Goal: Task Accomplishment & Management: Manage account settings

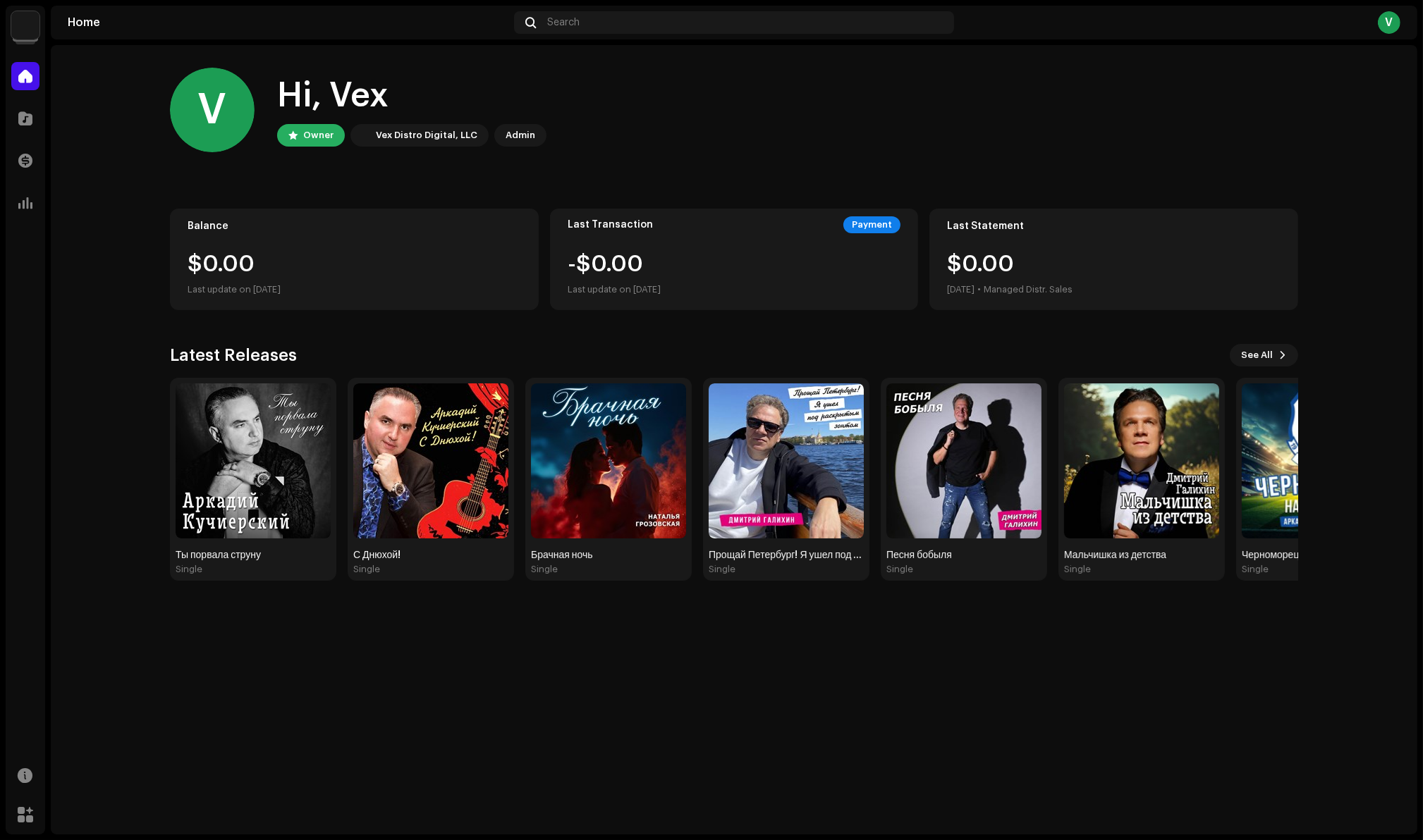
click at [24, 26] on img at bounding box center [25, 25] width 28 height 28
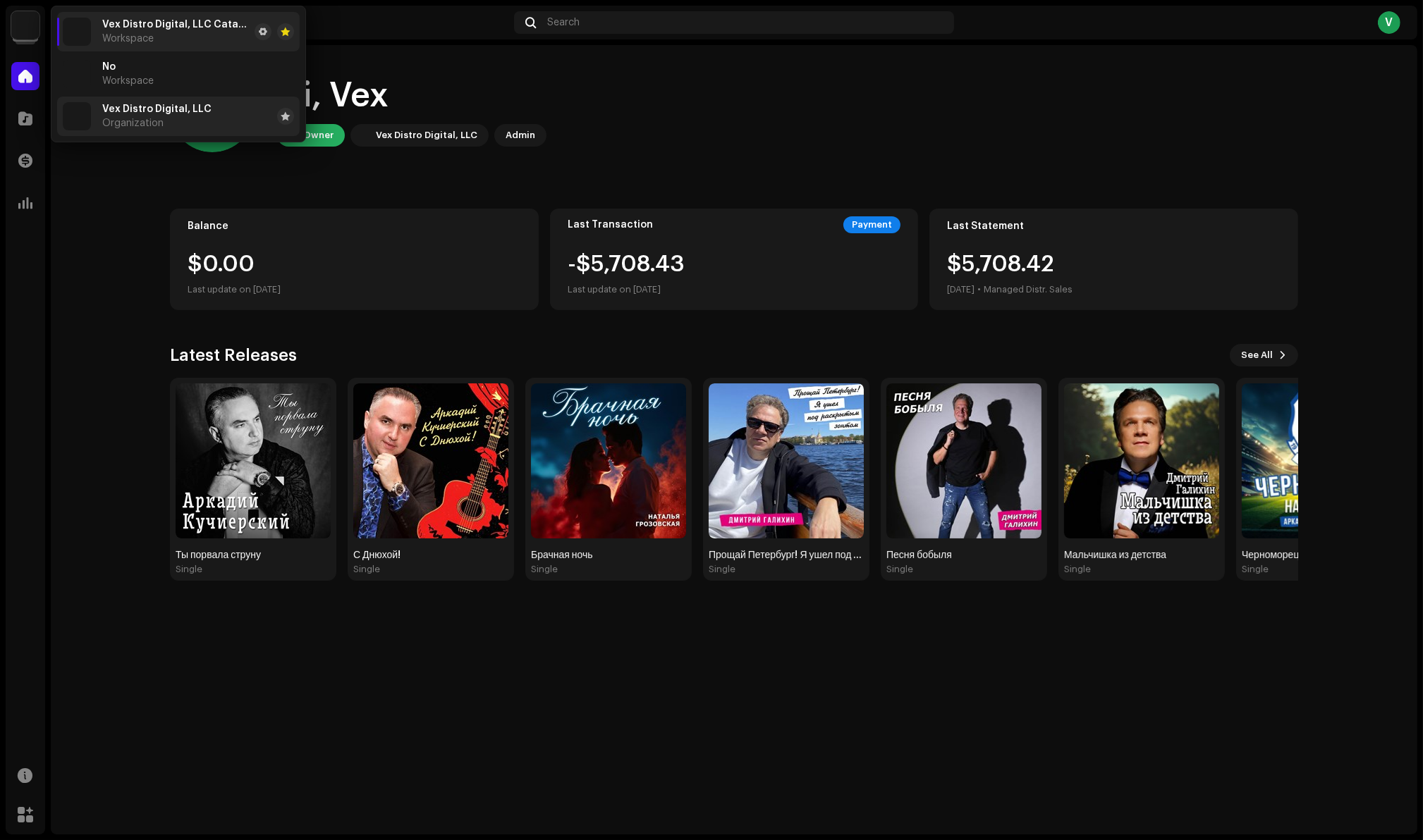
click at [119, 113] on span "Vex Distro Digital, LLC" at bounding box center [156, 109] width 109 height 11
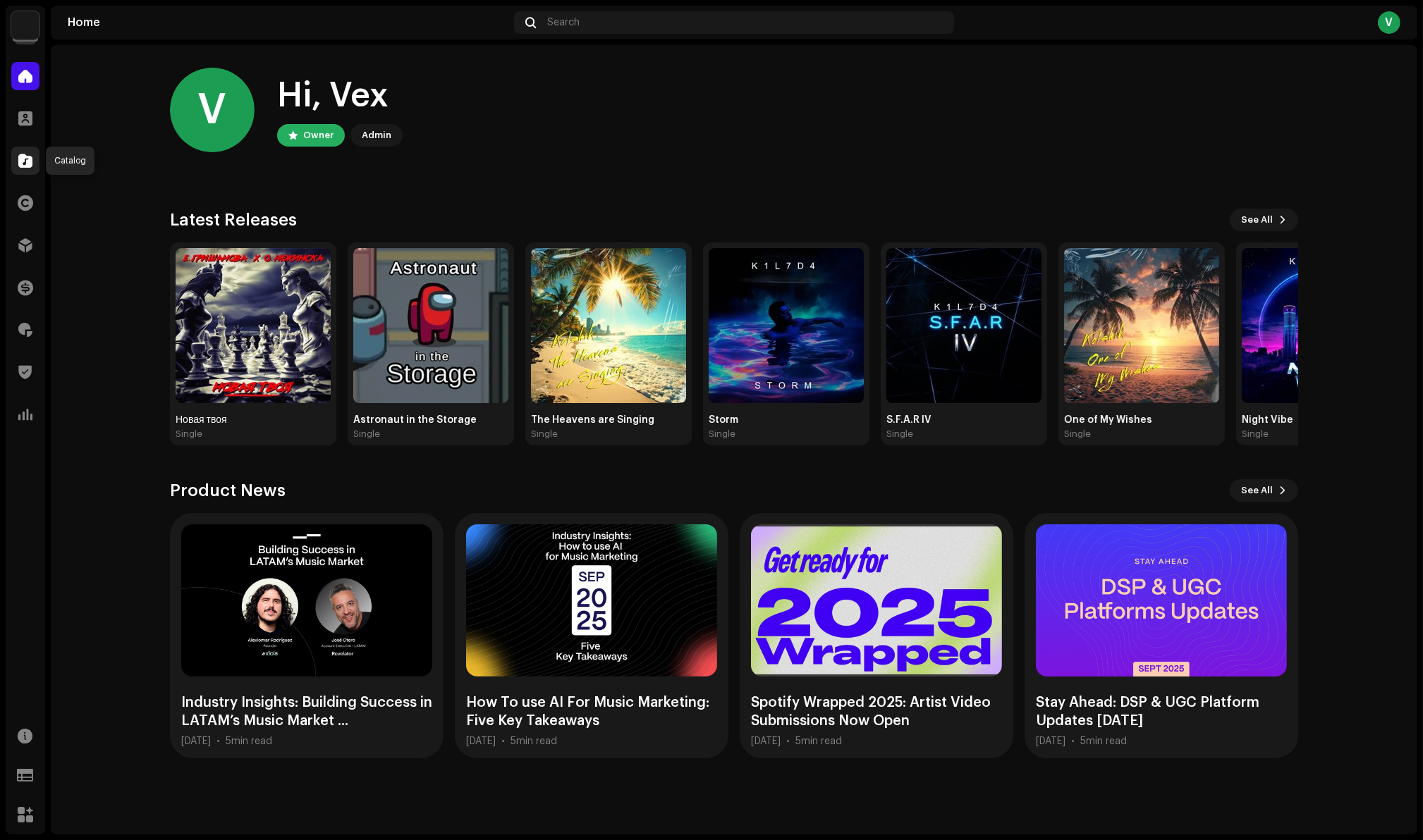
click at [27, 164] on span at bounding box center [25, 160] width 14 height 11
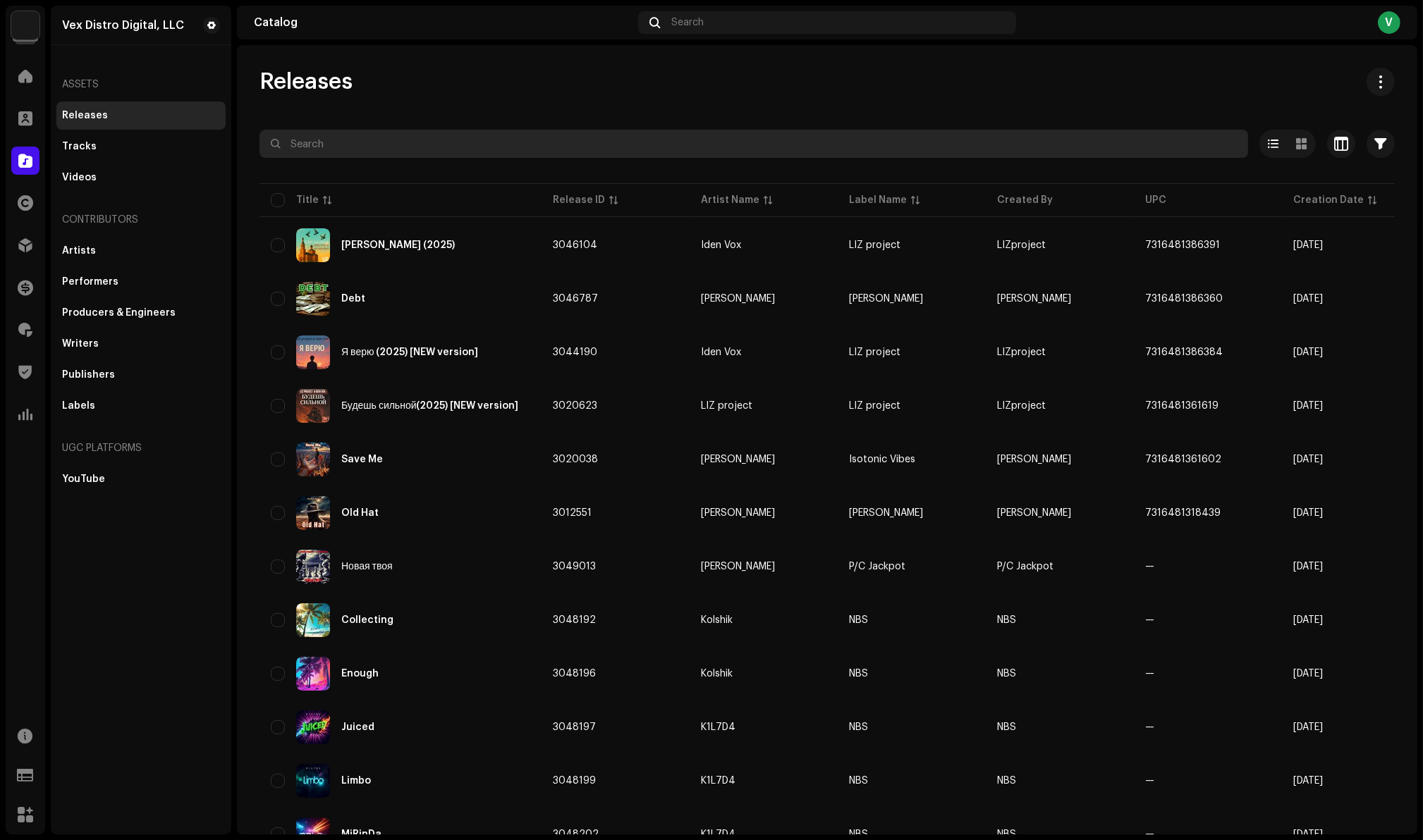
click at [308, 147] on input "text" at bounding box center [754, 143] width 989 height 28
paste input "LOFi"
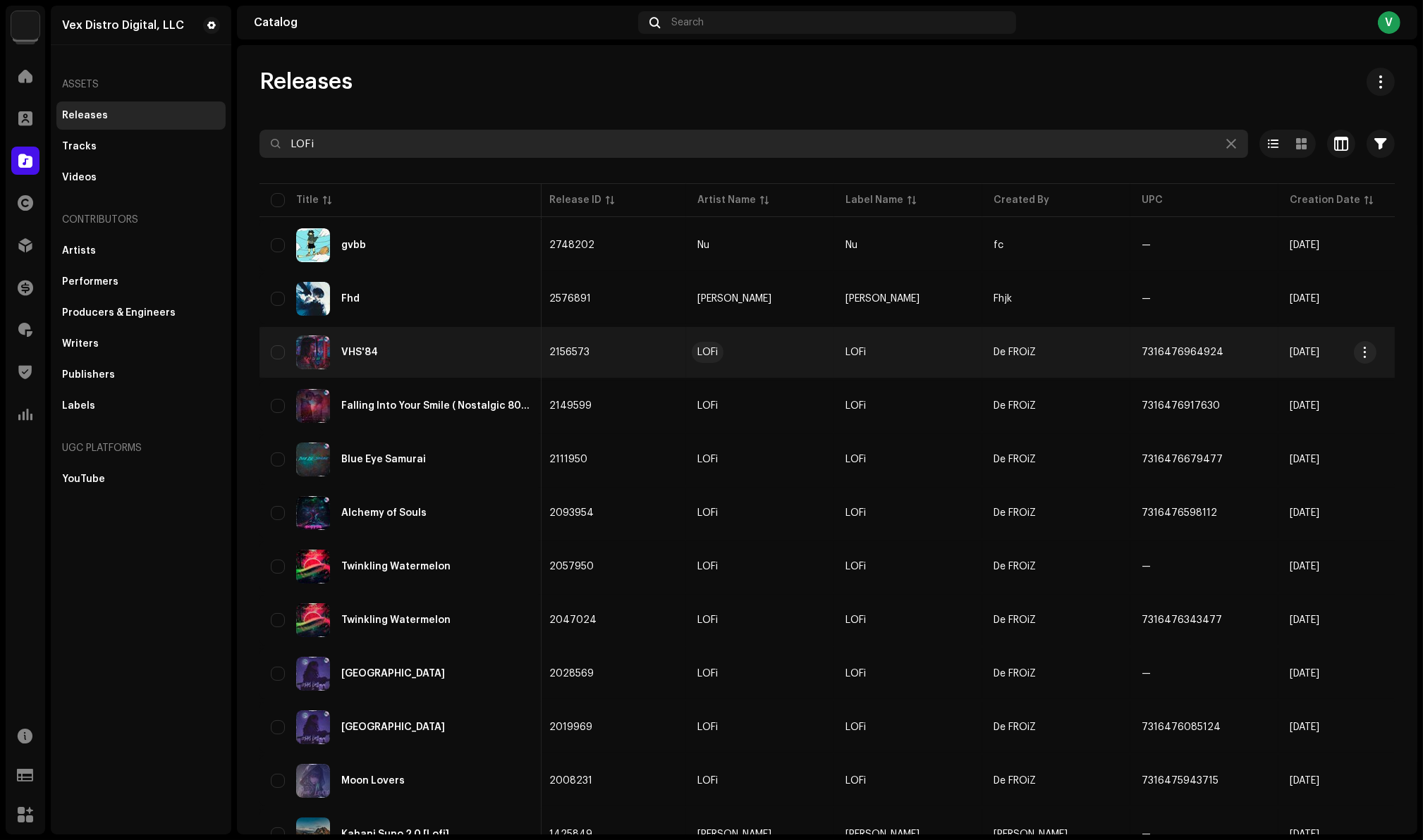
scroll to position [0, 5]
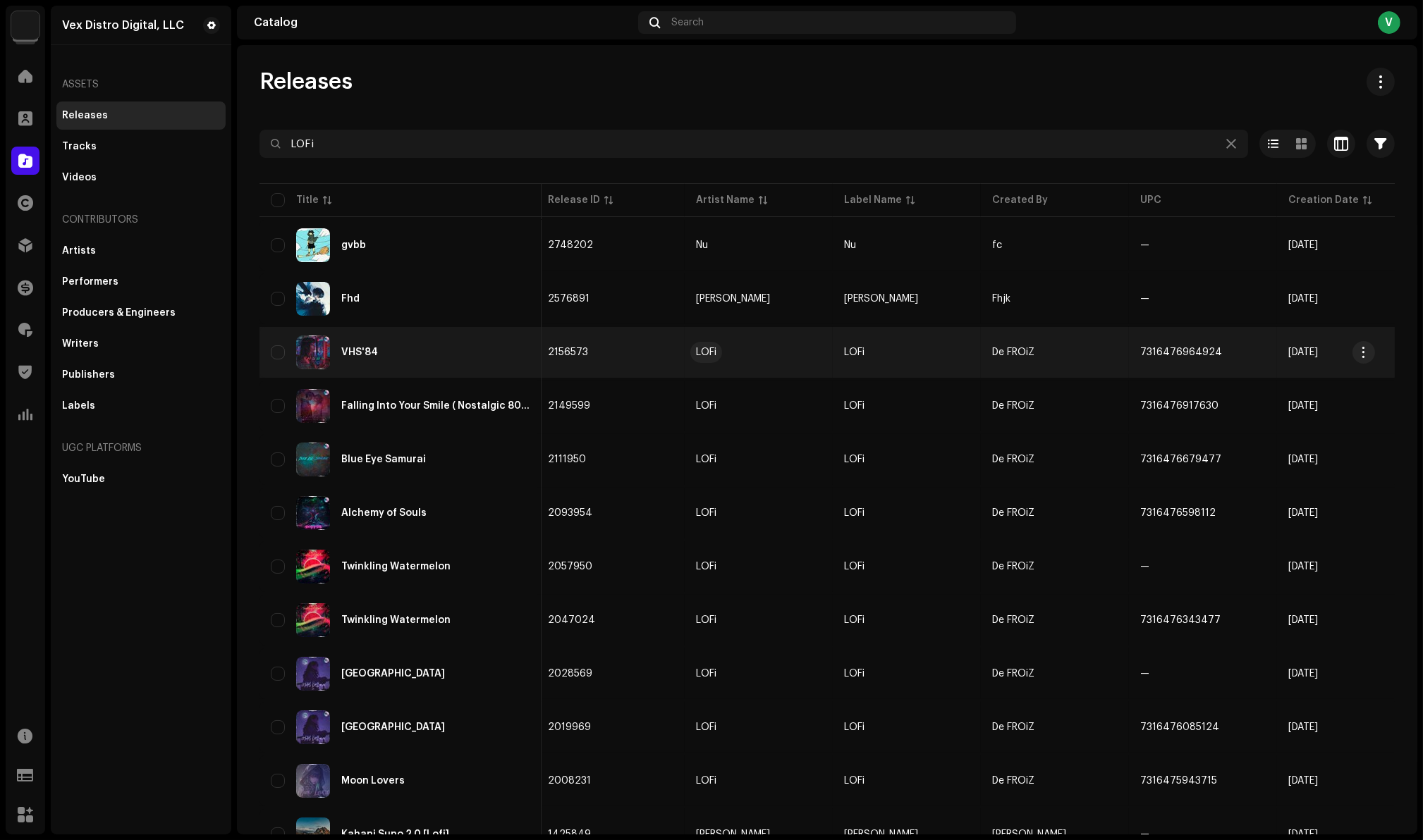
click at [707, 350] on div "LOFi" at bounding box center [706, 353] width 20 height 10
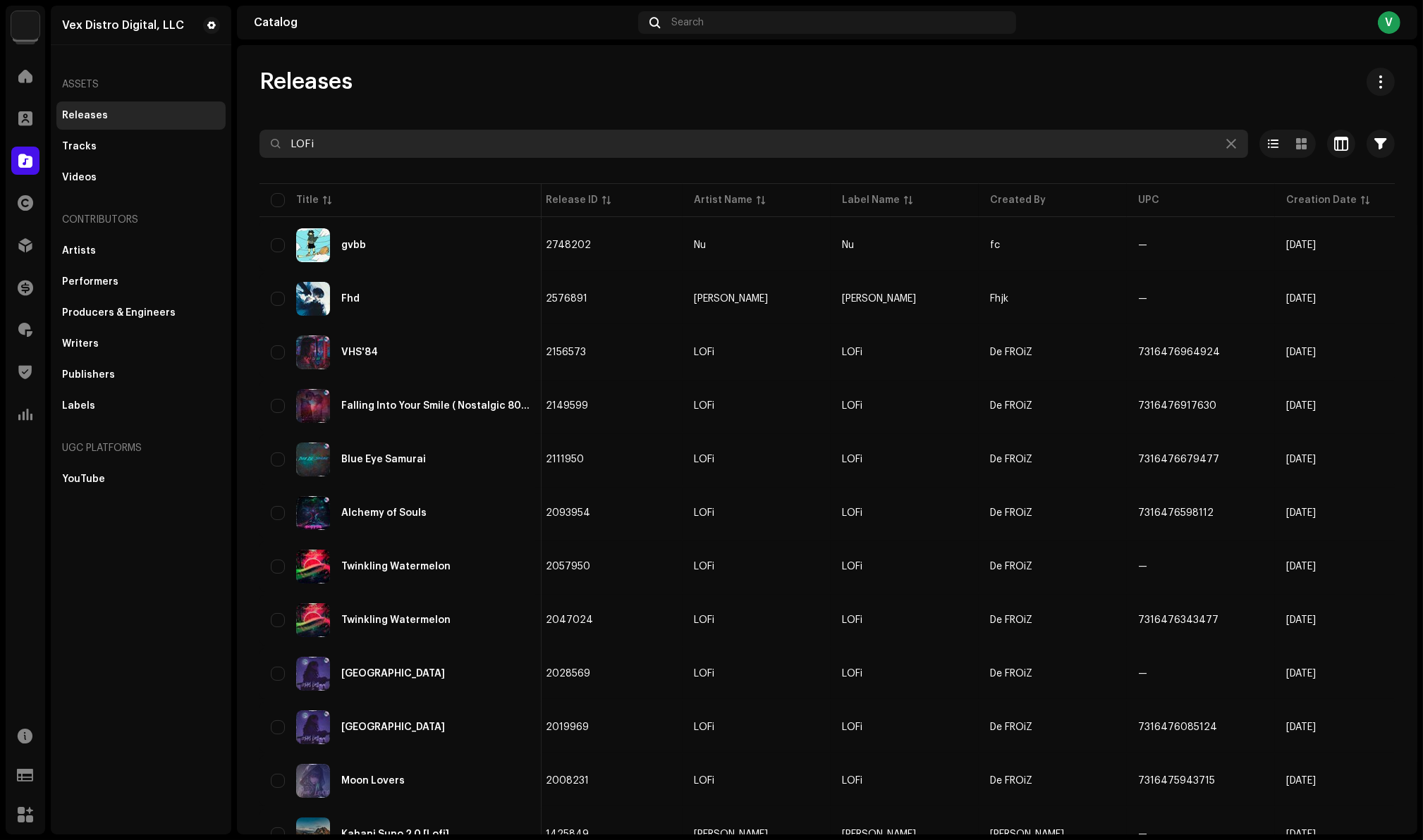
drag, startPoint x: 326, startPoint y: 144, endPoint x: 271, endPoint y: 142, distance: 55.0
click at [271, 142] on div "LOFi" at bounding box center [754, 143] width 989 height 28
paste input "7316476917630"
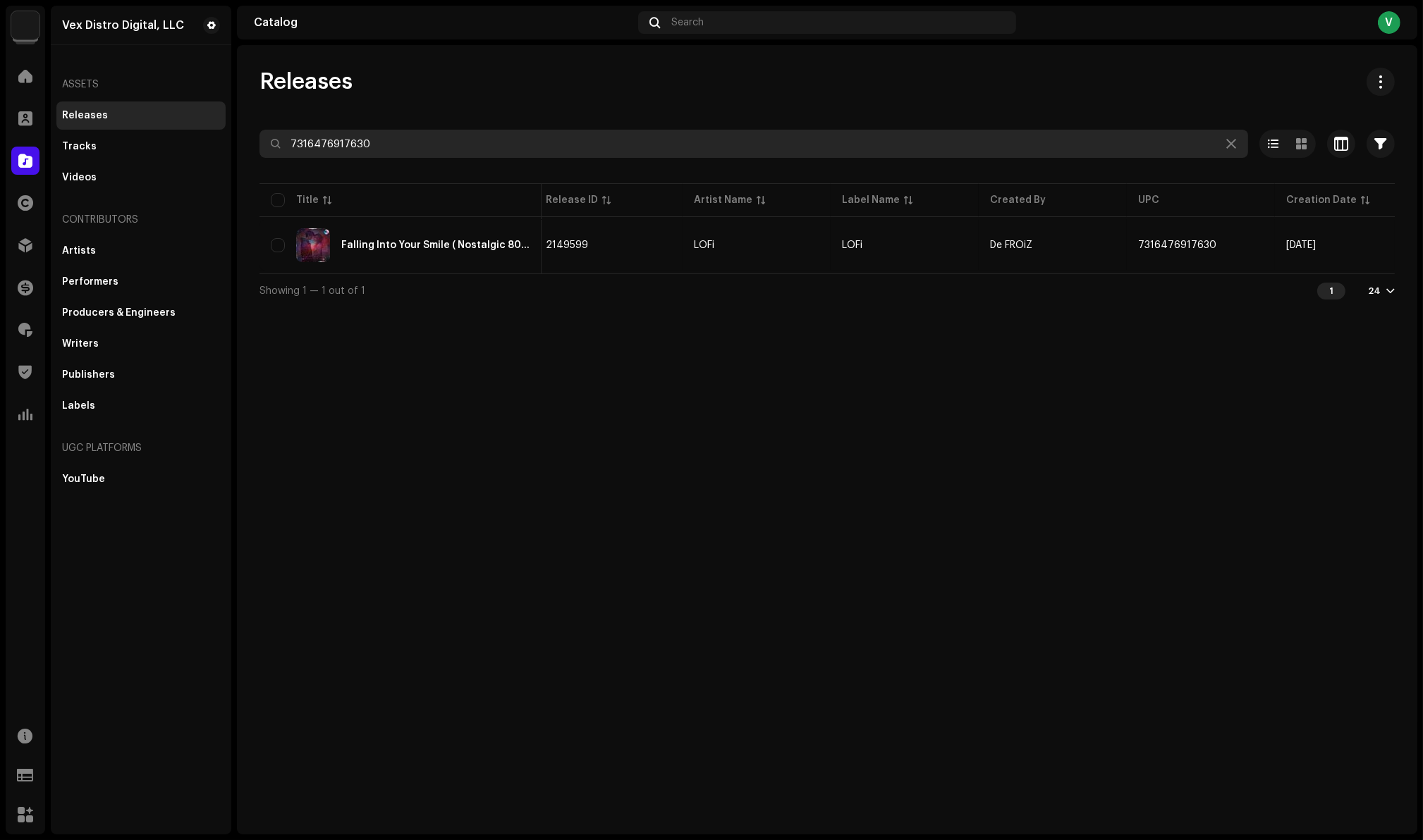
scroll to position [0, 9]
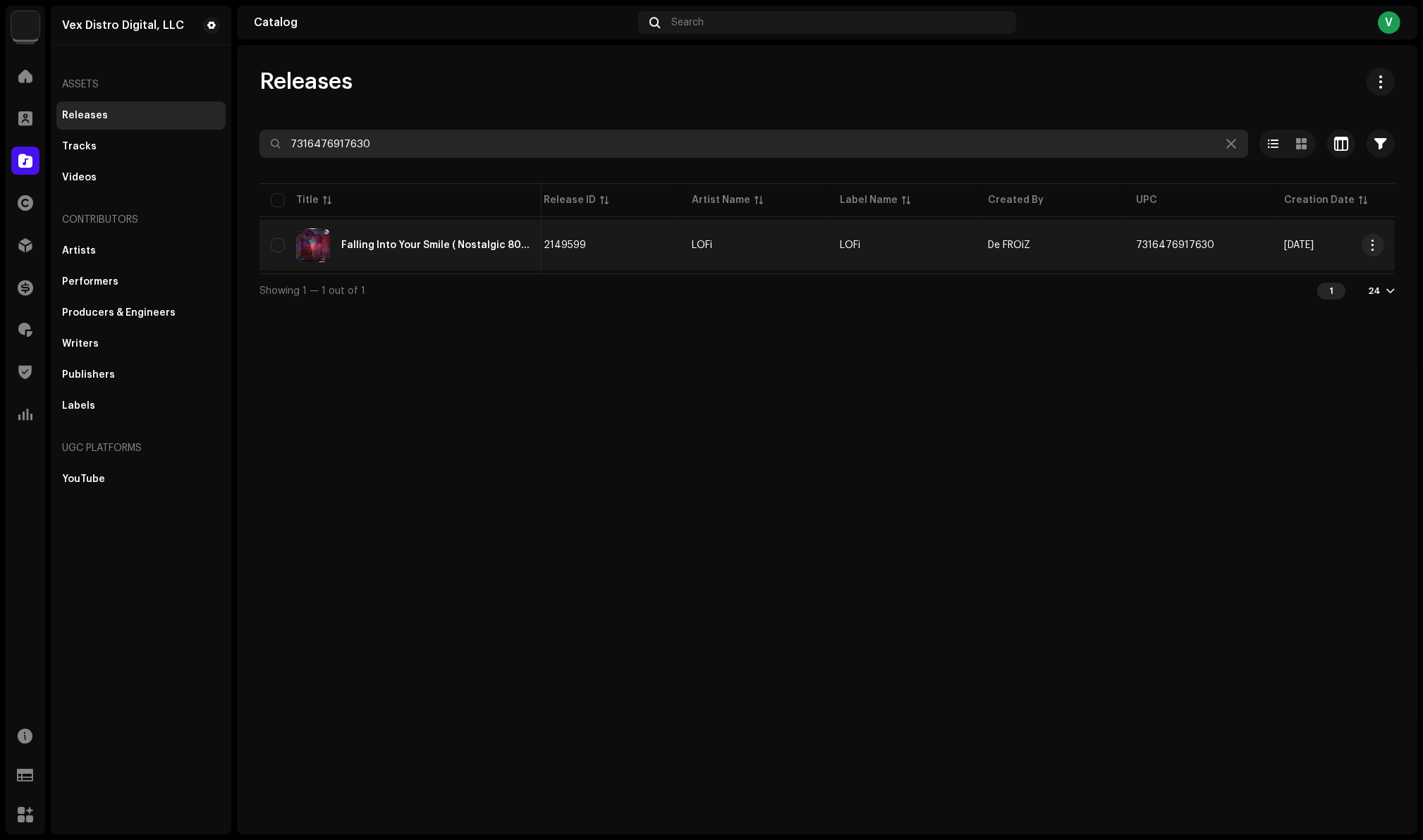
type input "7316476917630"
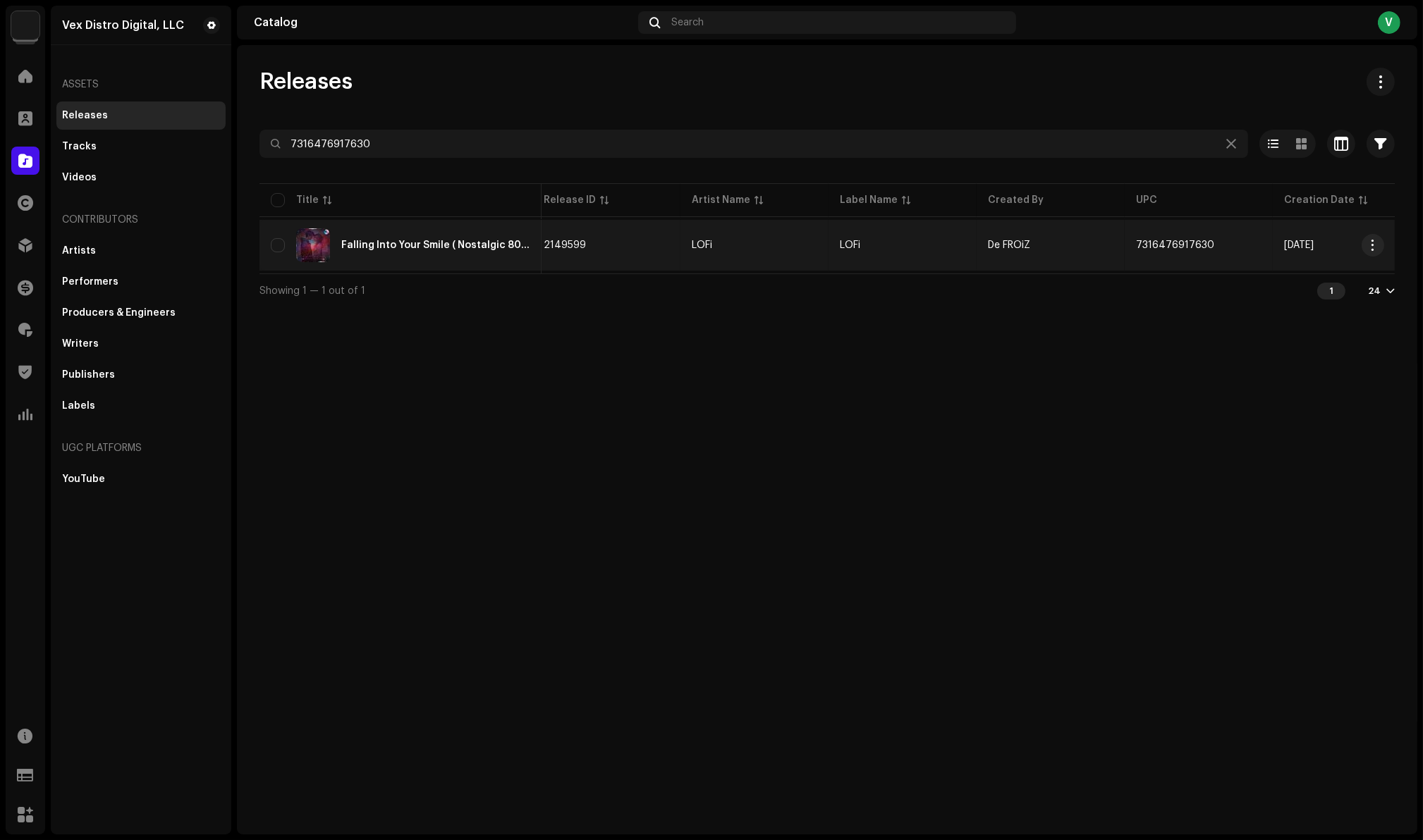
copy span "De FROiZ"
drag, startPoint x: 1046, startPoint y: 246, endPoint x: 987, endPoint y: 242, distance: 59.1
click at [987, 242] on td "De FROiZ" at bounding box center [1050, 245] width 148 height 51
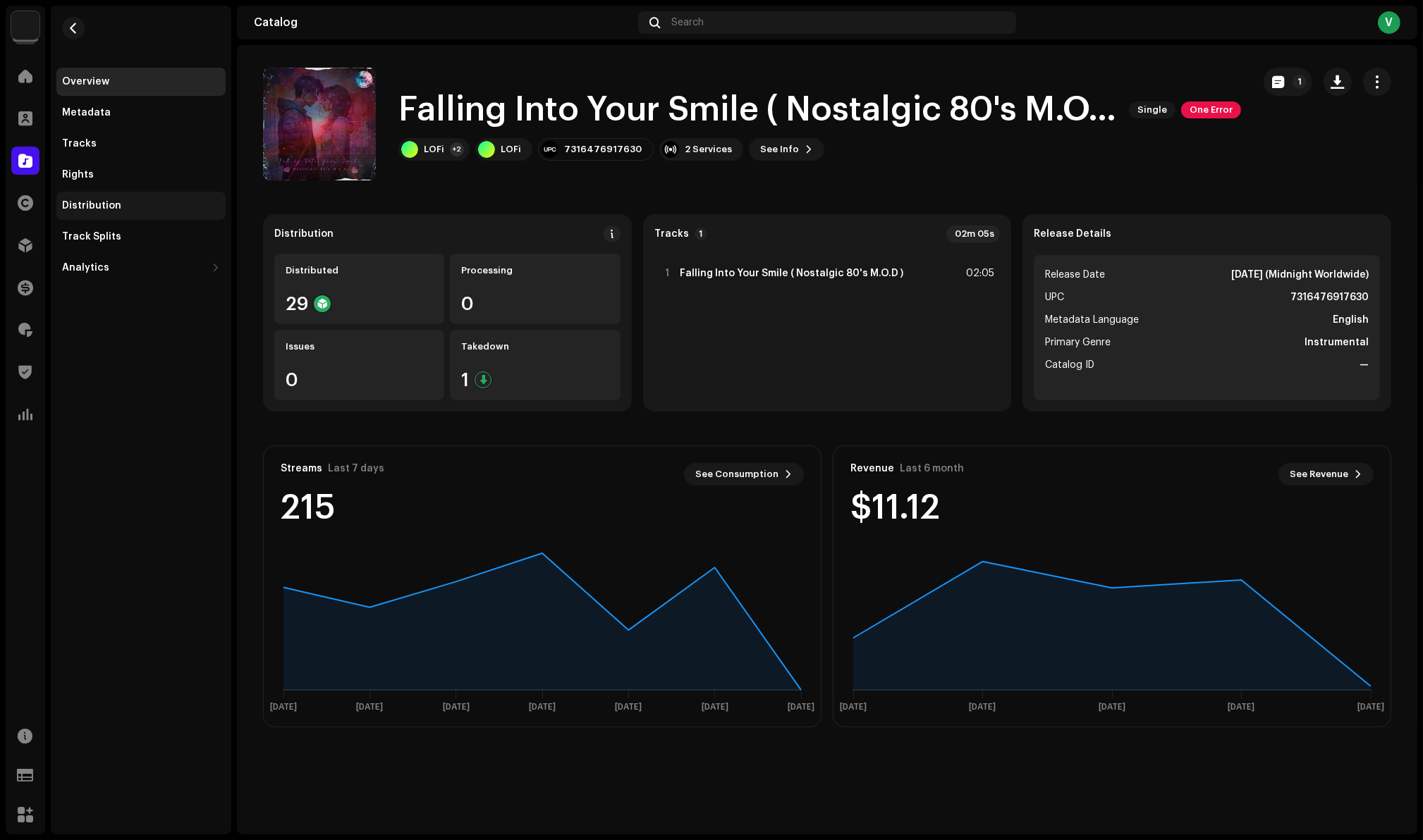
click at [74, 205] on div "Distribution" at bounding box center [92, 205] width 59 height 11
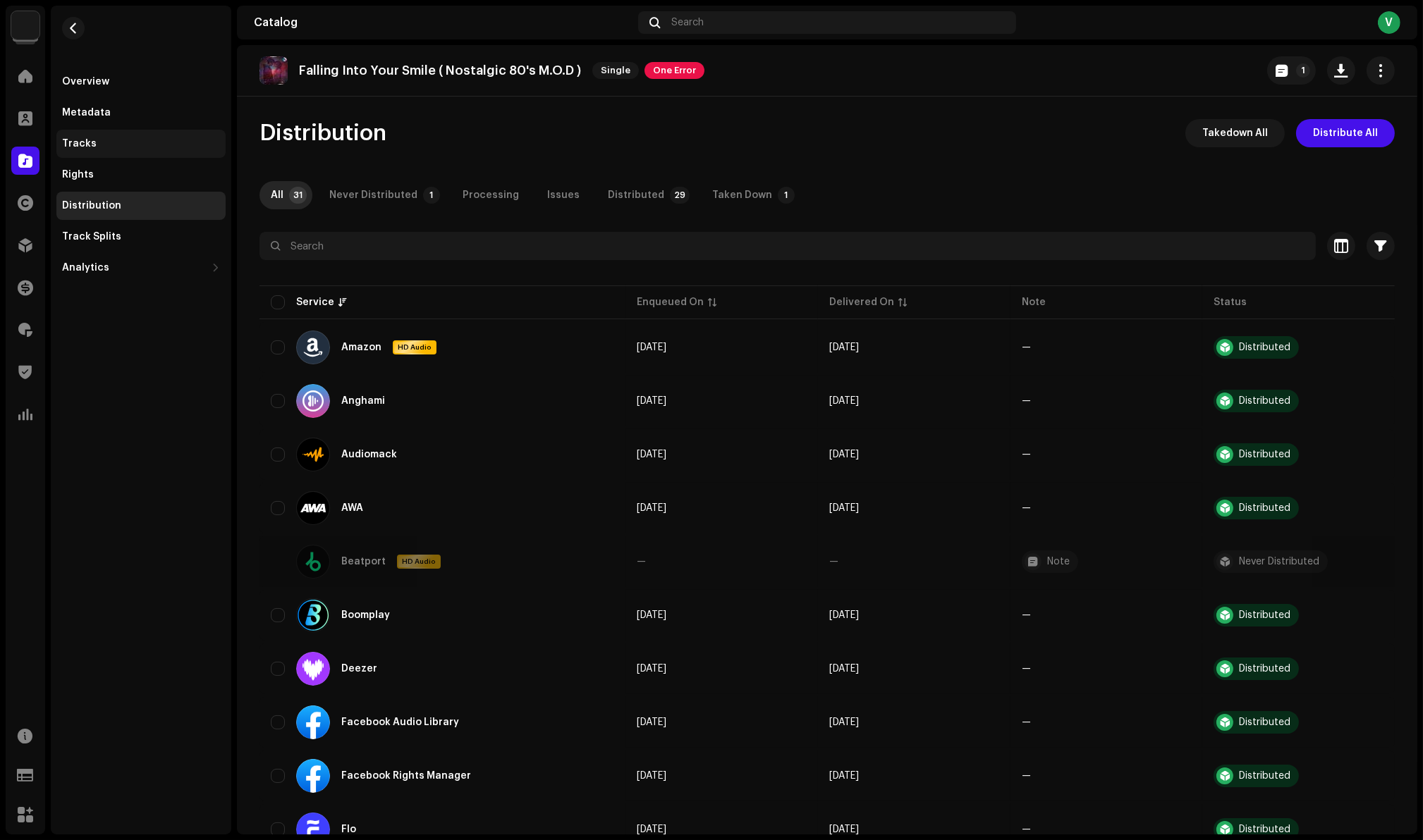
click at [64, 147] on div "Tracks" at bounding box center [79, 143] width 35 height 11
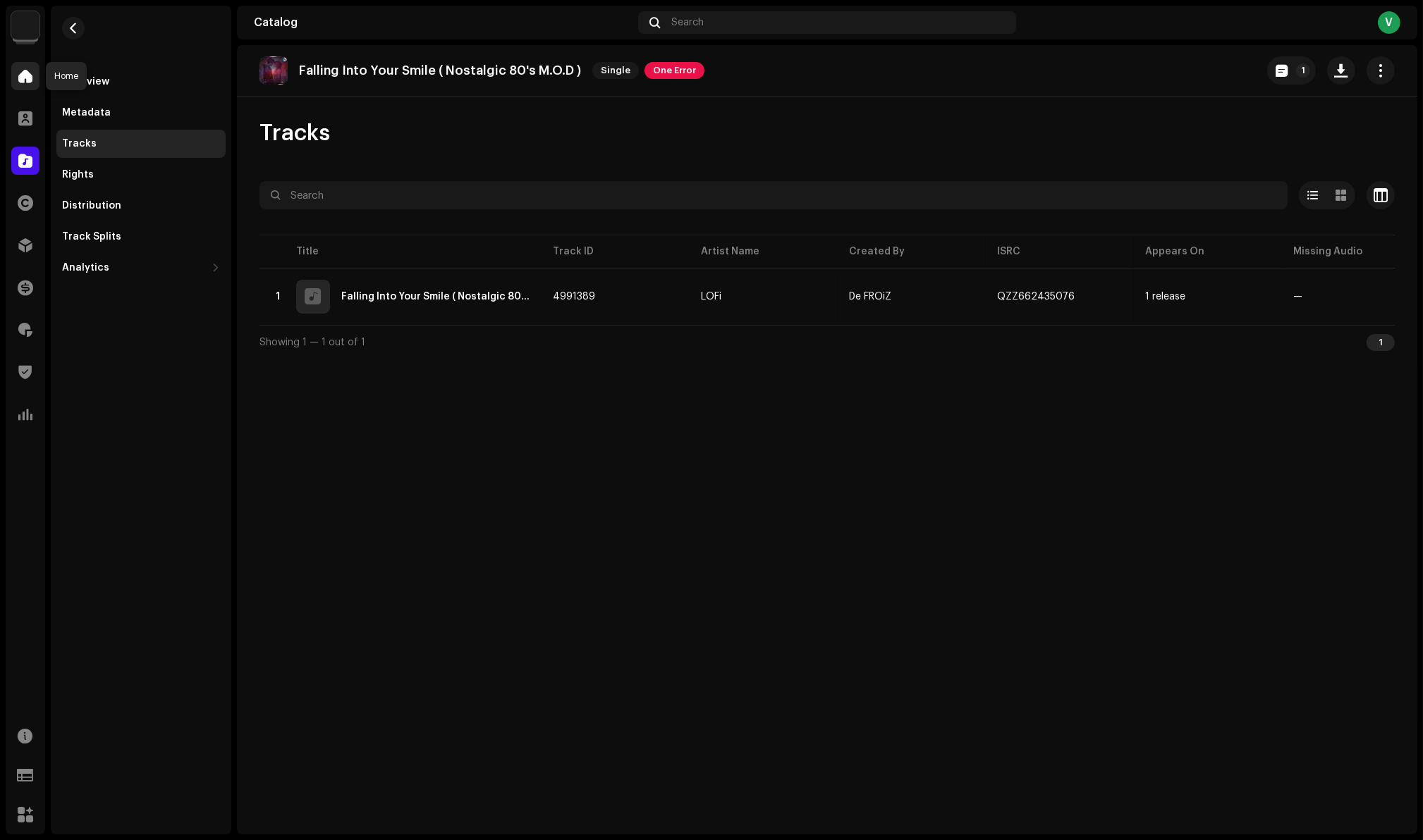
drag, startPoint x: 26, startPoint y: 79, endPoint x: 59, endPoint y: 377, distance: 299.8
click at [59, 377] on navigation-sidebar "Vex Distro Digital, LLC Home Clients Catalog Rights Distribution Finance Royalt…" at bounding box center [119, 420] width 226 height 829
click at [115, 209] on div "Distribution" at bounding box center [92, 205] width 59 height 11
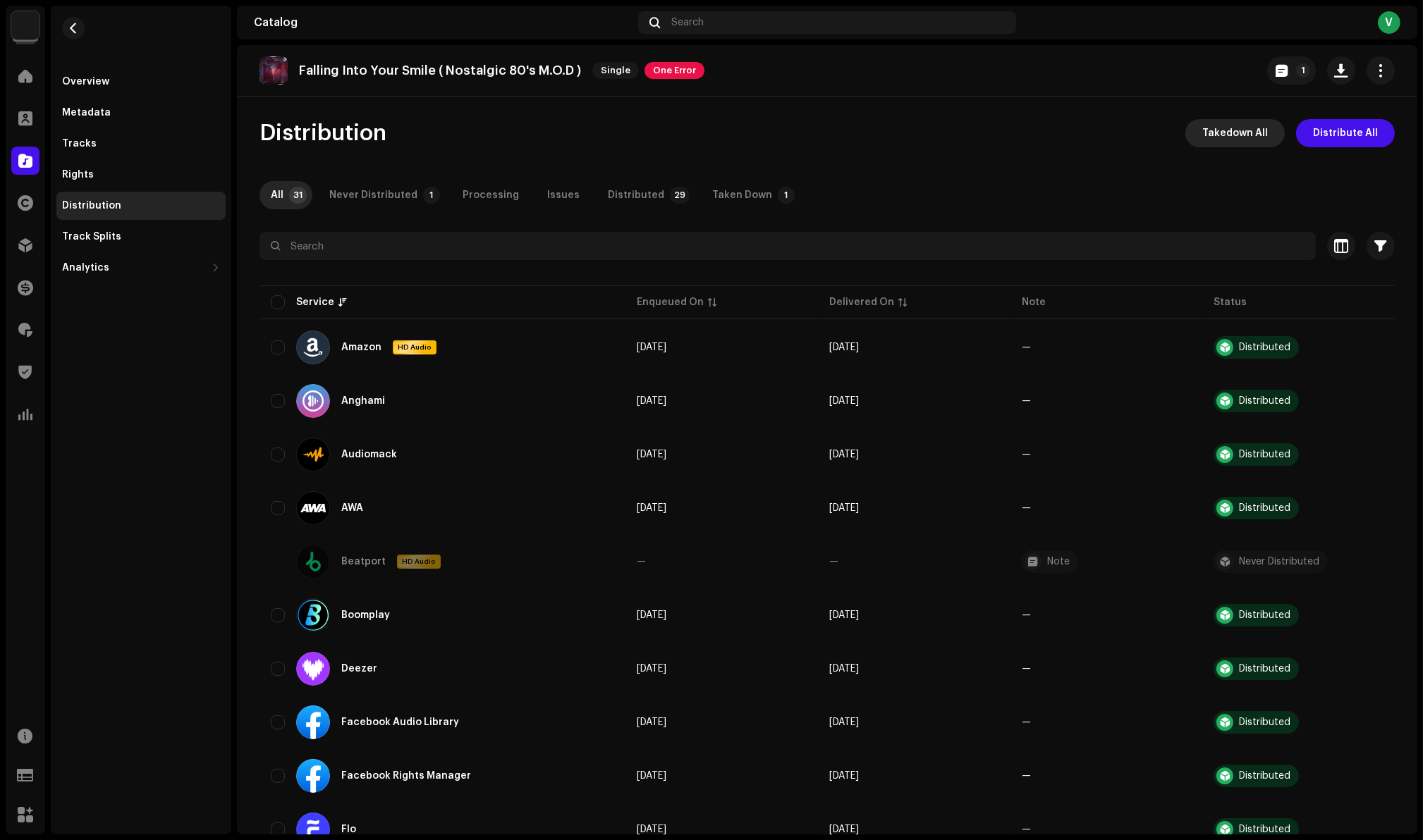
click at [1215, 137] on span "Takedown All" at bounding box center [1235, 132] width 65 height 28
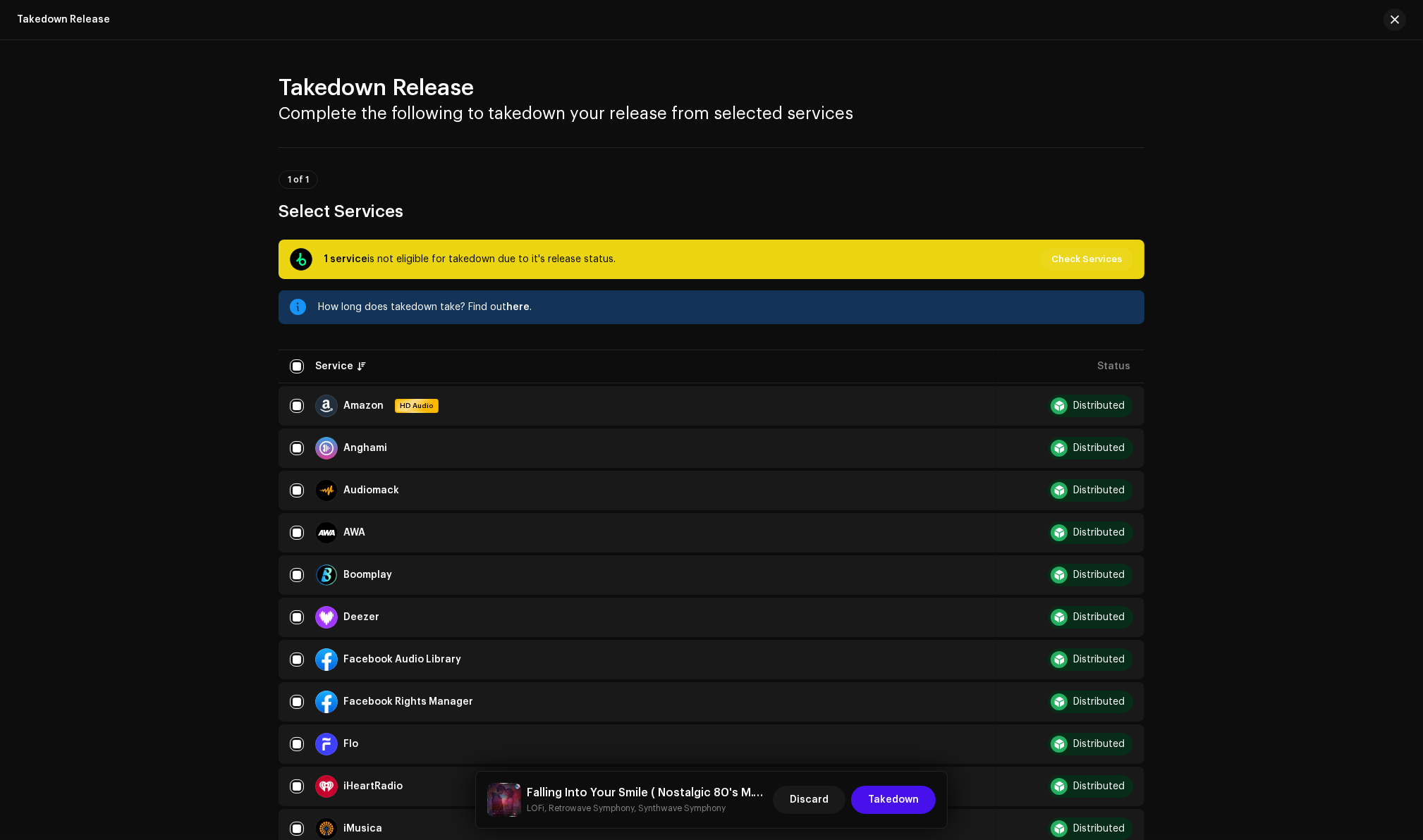
scroll to position [899, 0]
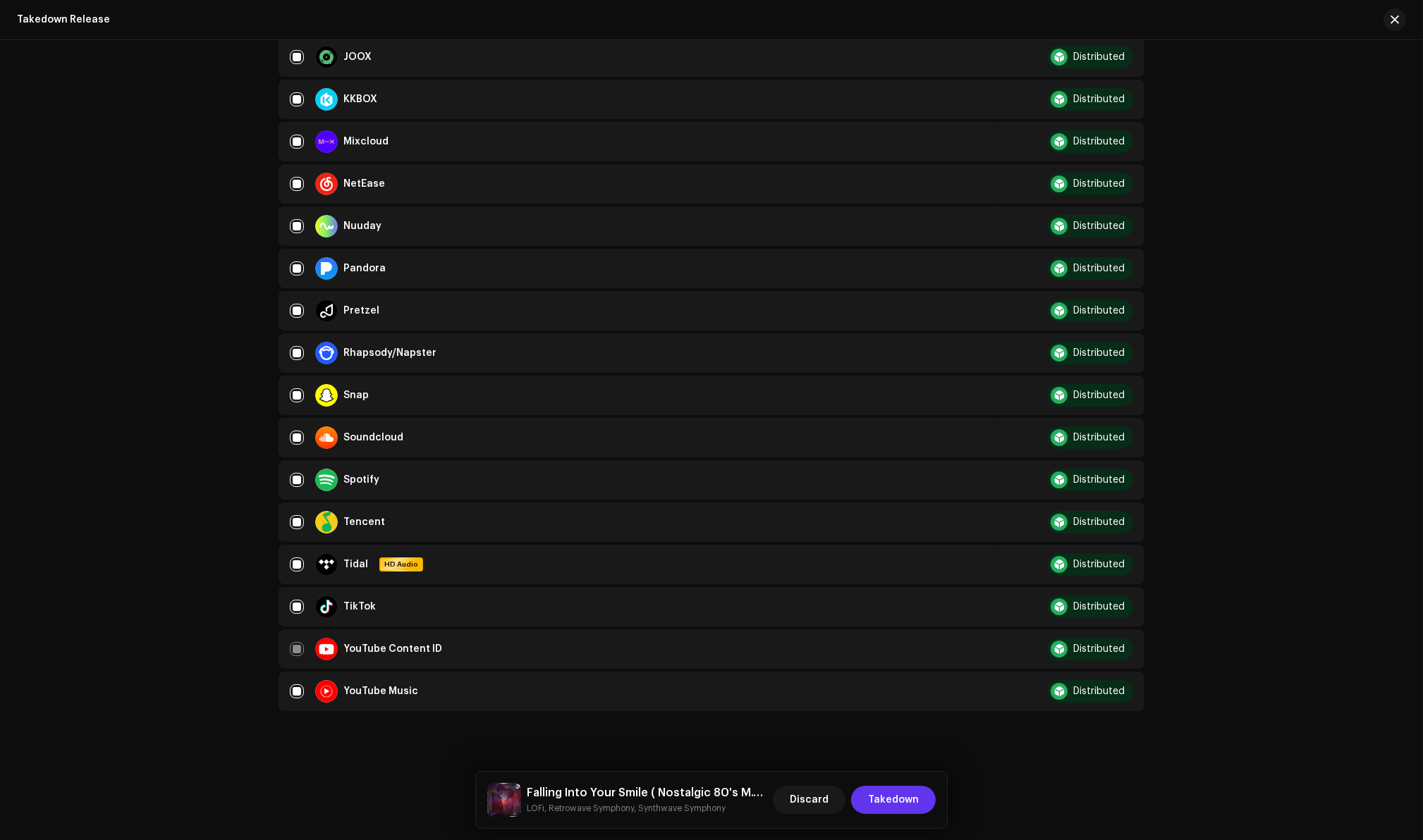
click at [899, 800] on span "Takedown" at bounding box center [894, 799] width 51 height 28
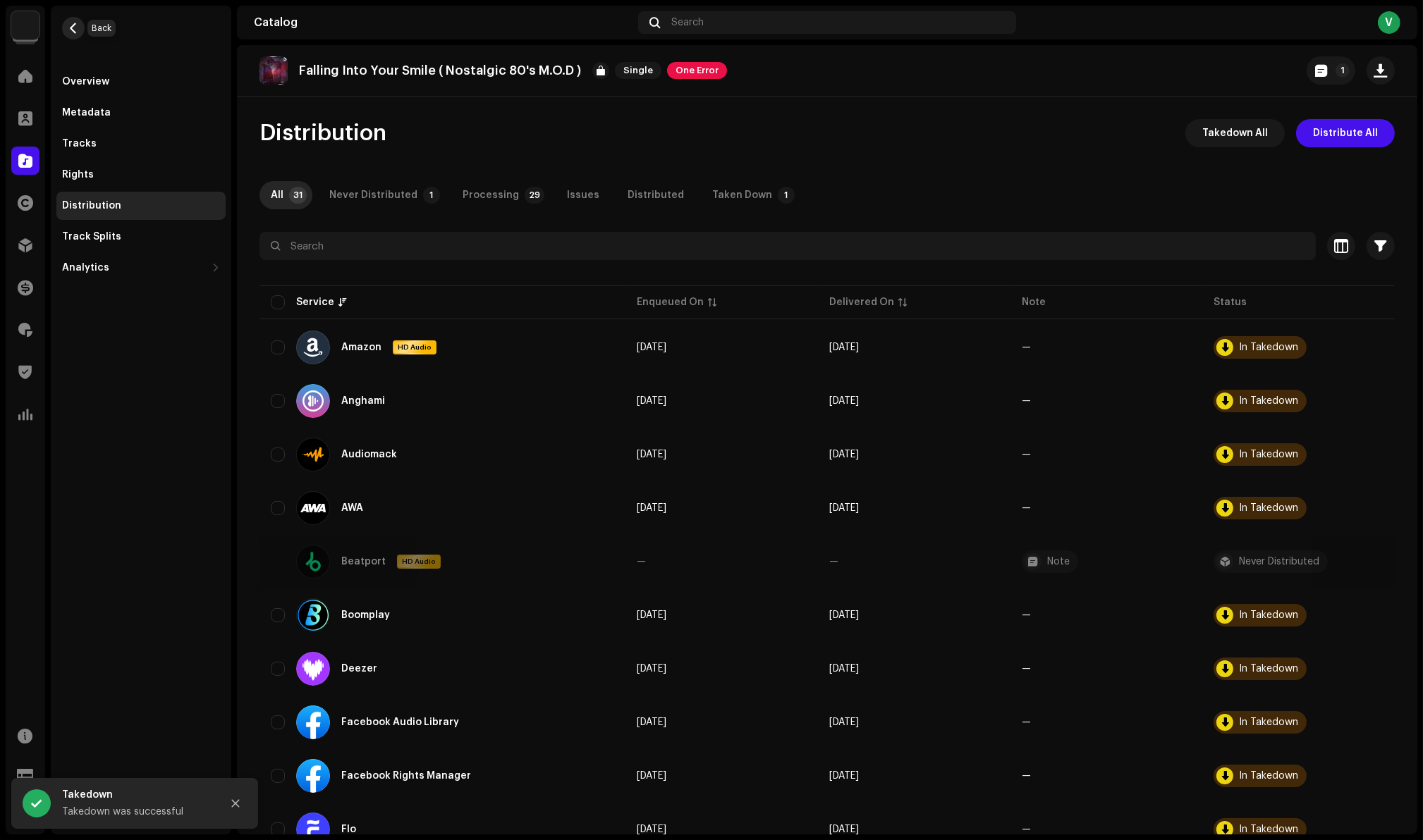
click at [73, 30] on span "button" at bounding box center [74, 28] width 10 height 11
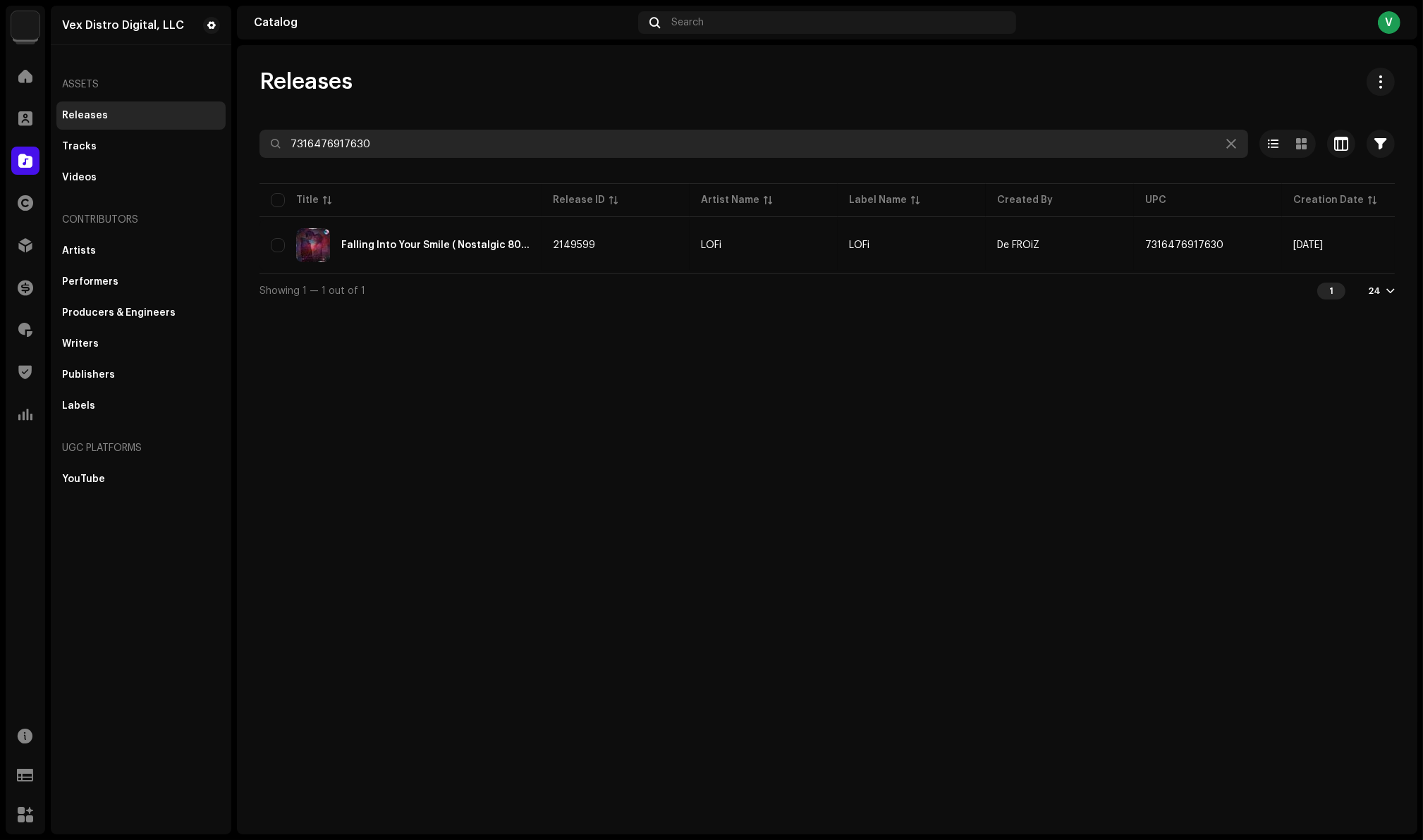
drag, startPoint x: 395, startPoint y: 140, endPoint x: 270, endPoint y: 140, distance: 125.0
click at [270, 140] on div "7316476917630" at bounding box center [754, 143] width 989 height 28
paste input "64924"
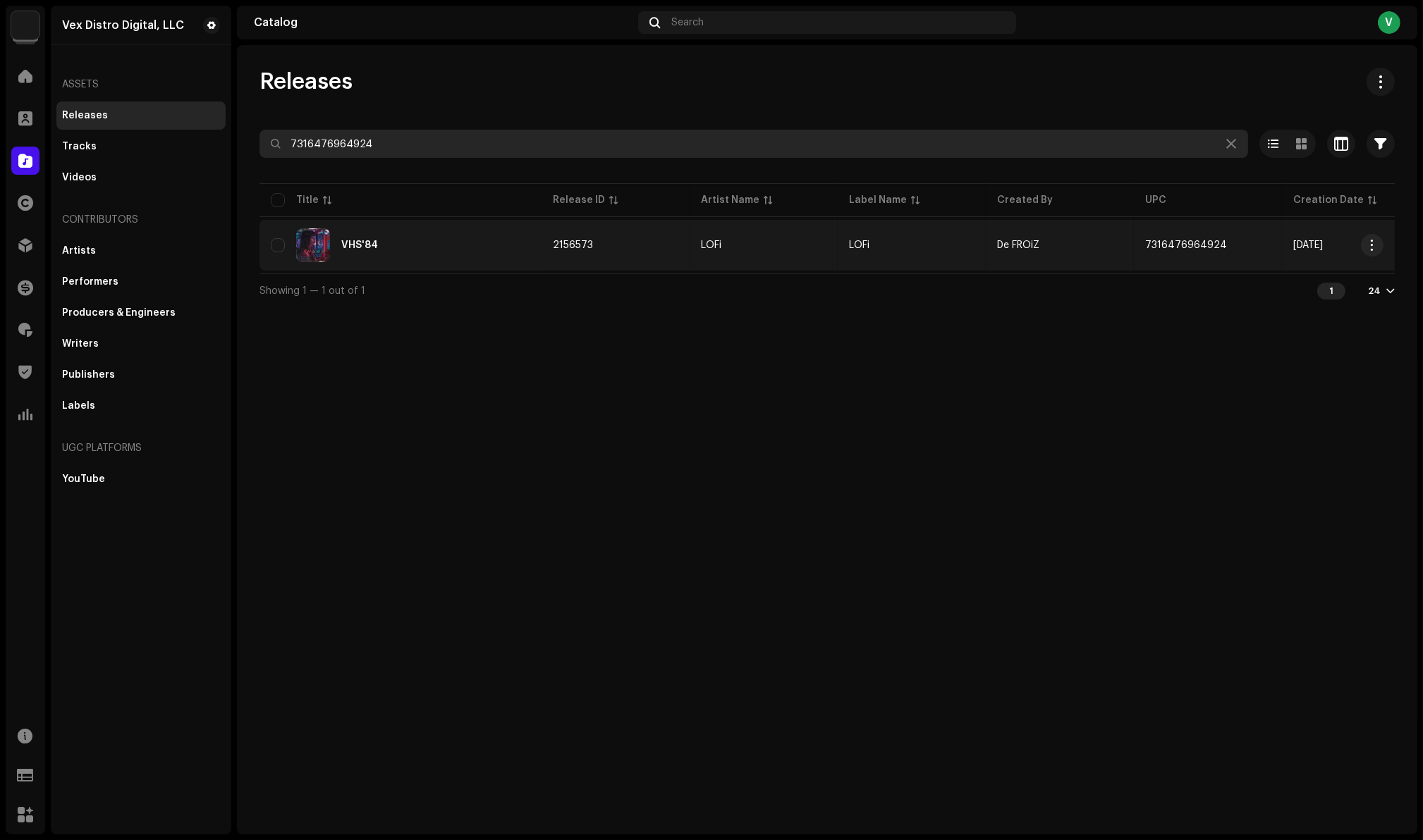
type input "7316476964924"
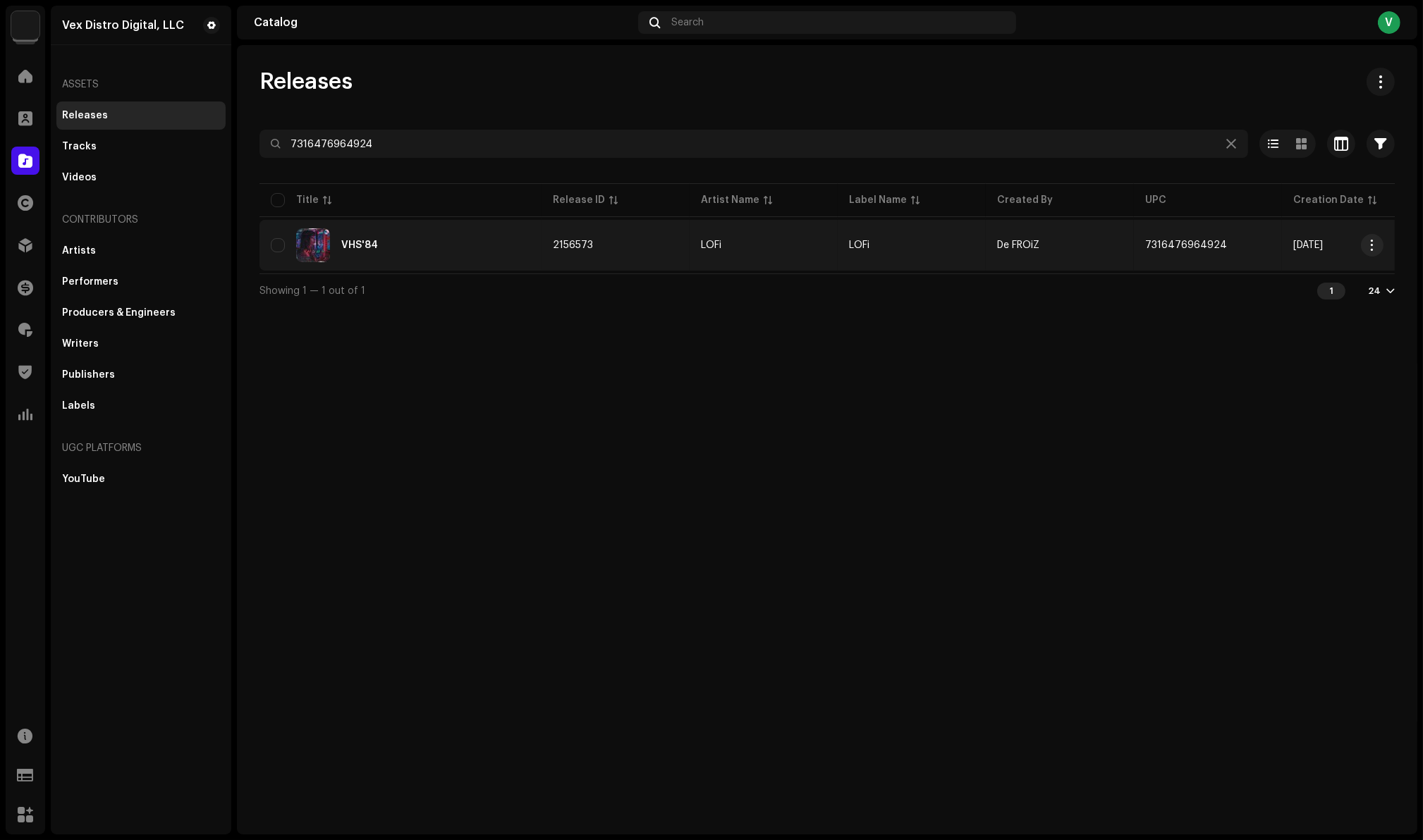
click at [354, 244] on div "VHS'84" at bounding box center [359, 245] width 36 height 10
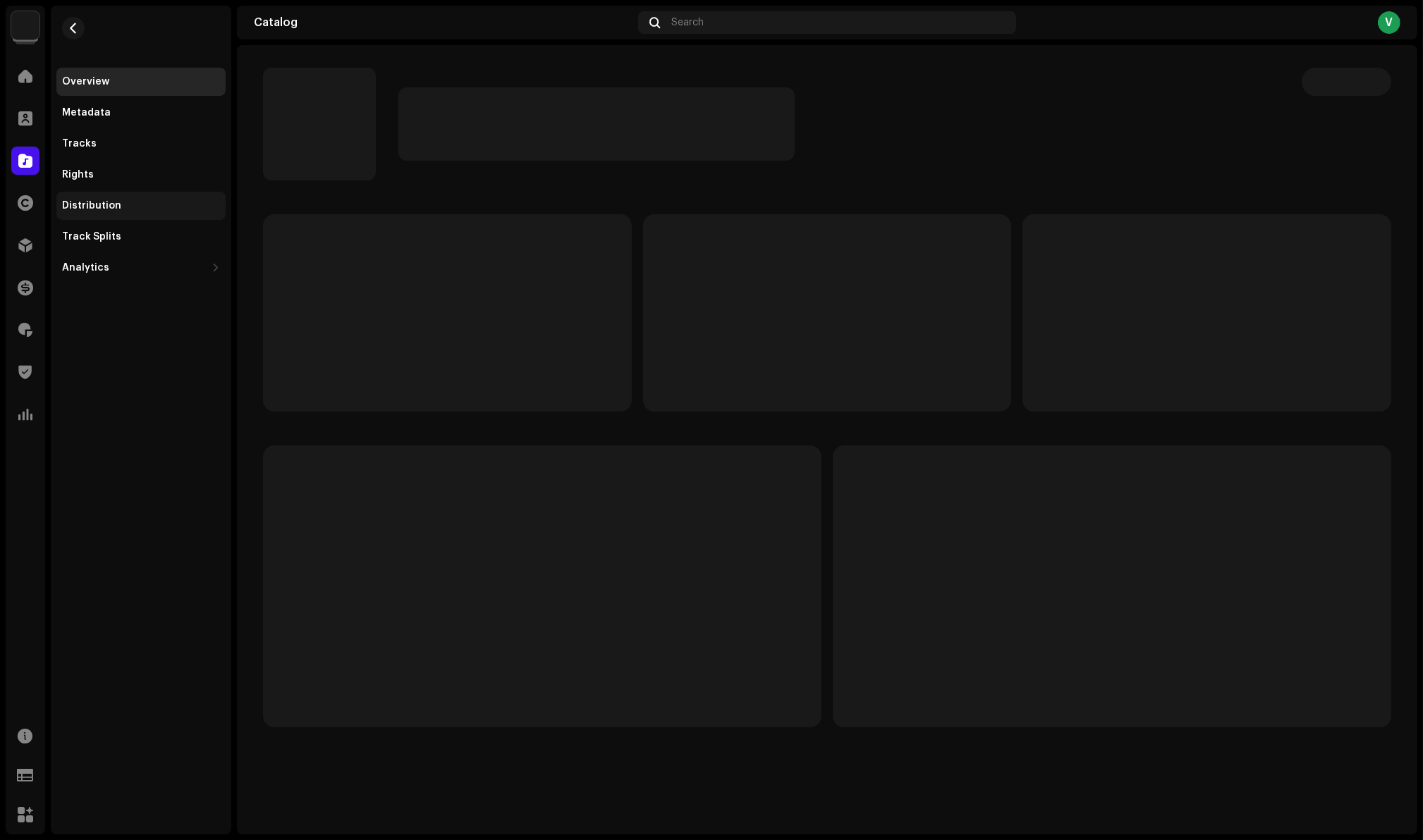
click at [115, 206] on div "Distribution" at bounding box center [92, 205] width 59 height 11
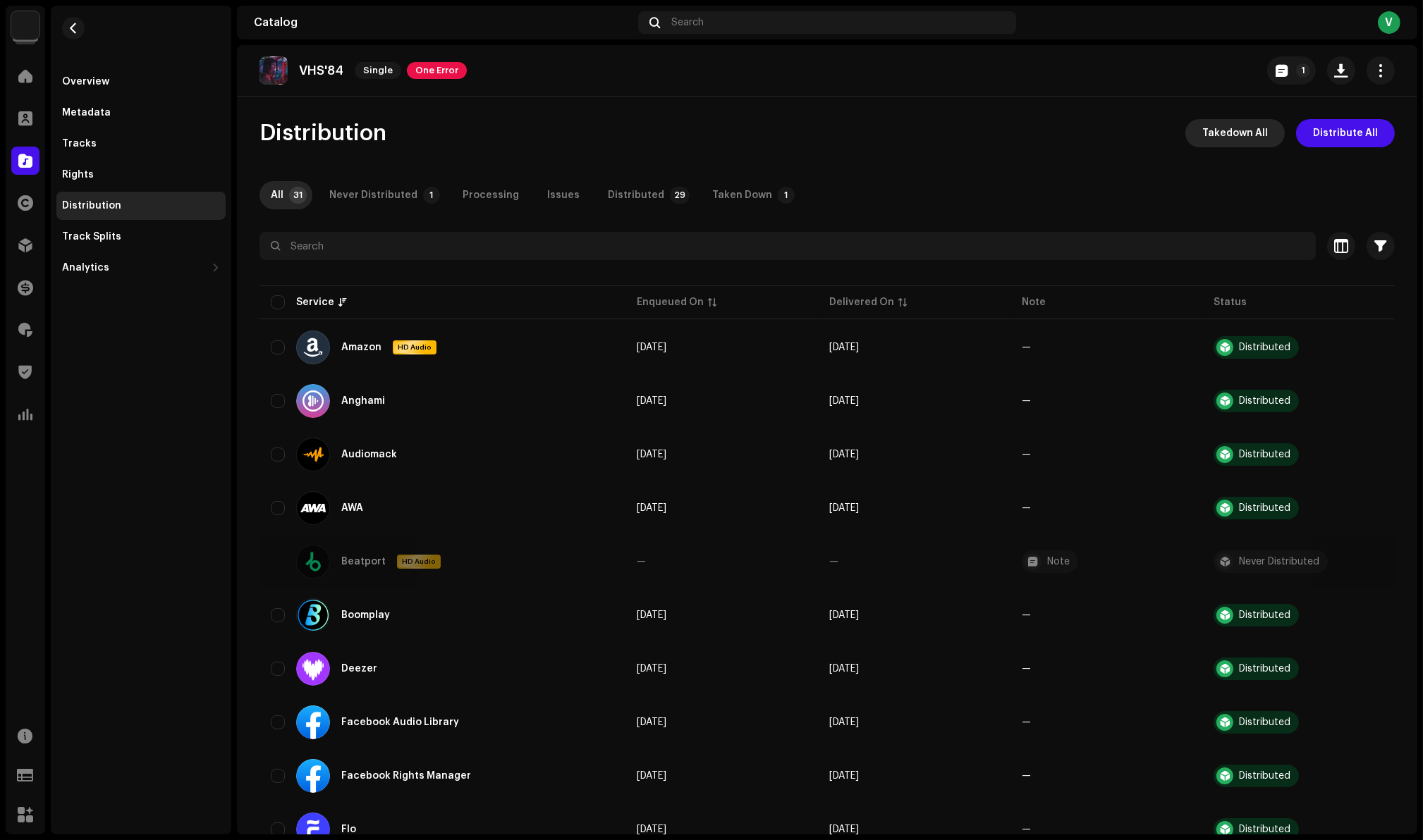
click at [1217, 136] on span "Takedown All" at bounding box center [1235, 132] width 65 height 28
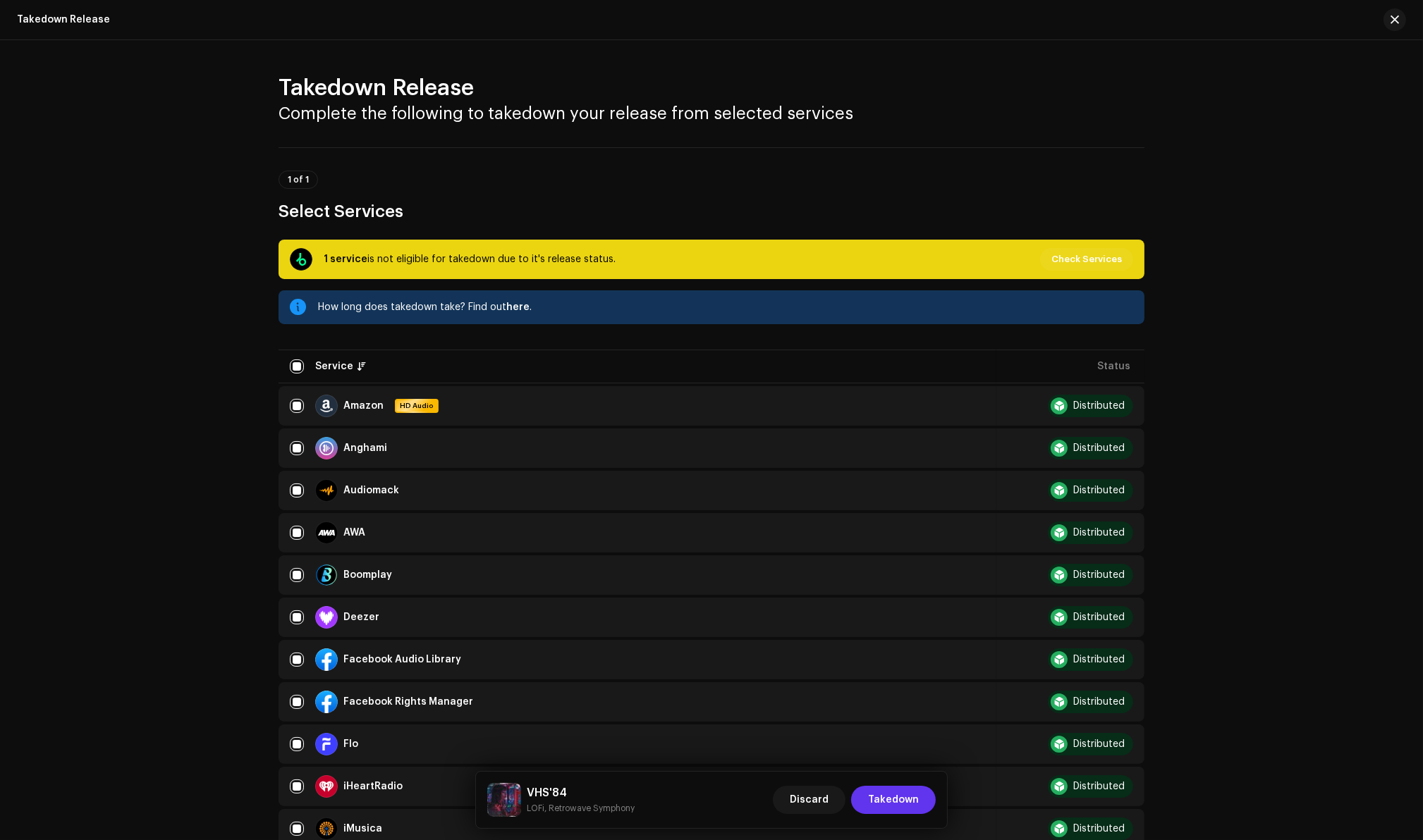
click at [886, 806] on span "Takedown" at bounding box center [894, 799] width 51 height 28
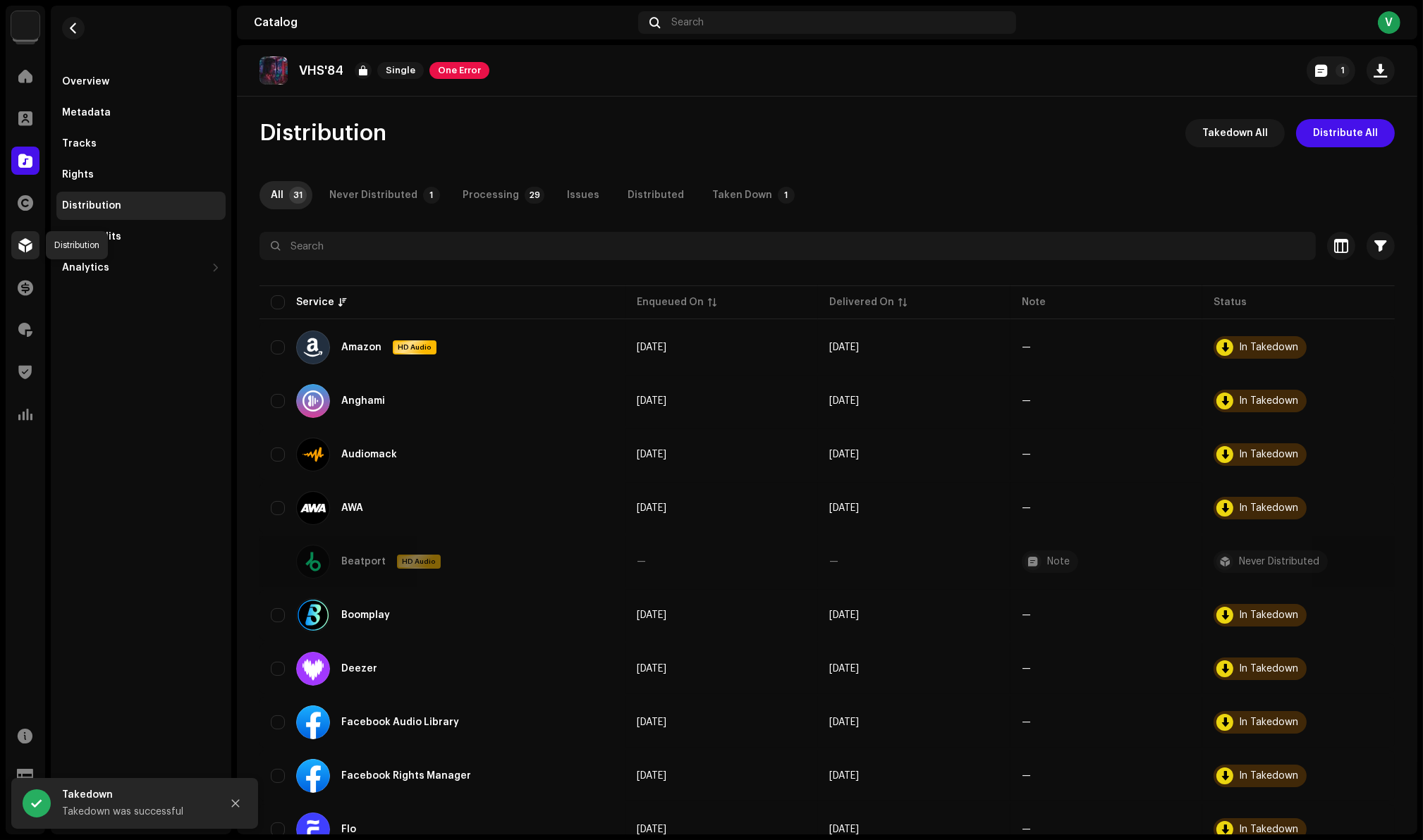
click at [22, 245] on span at bounding box center [25, 244] width 14 height 11
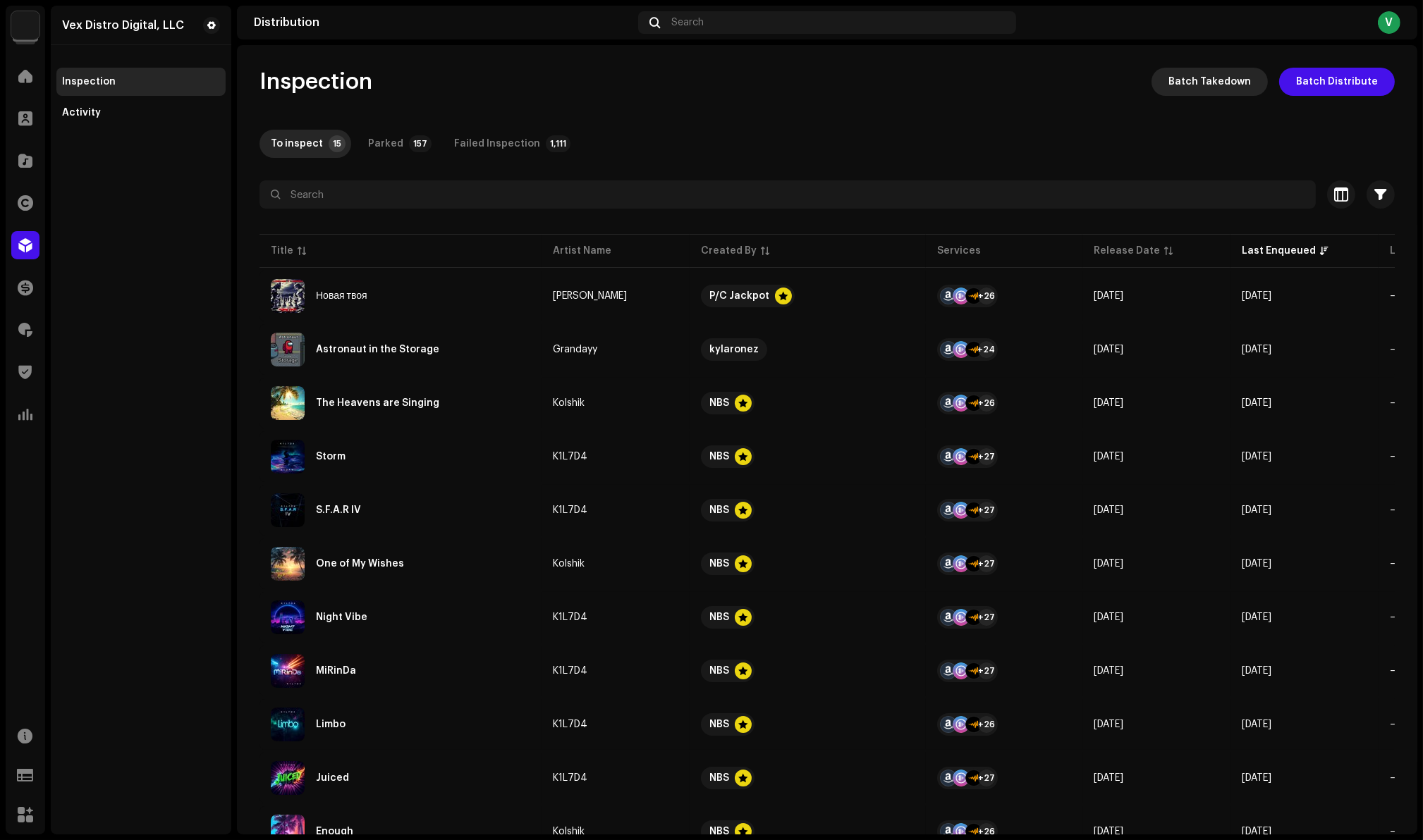
click at [1196, 81] on span "Batch Takedown" at bounding box center [1209, 81] width 82 height 28
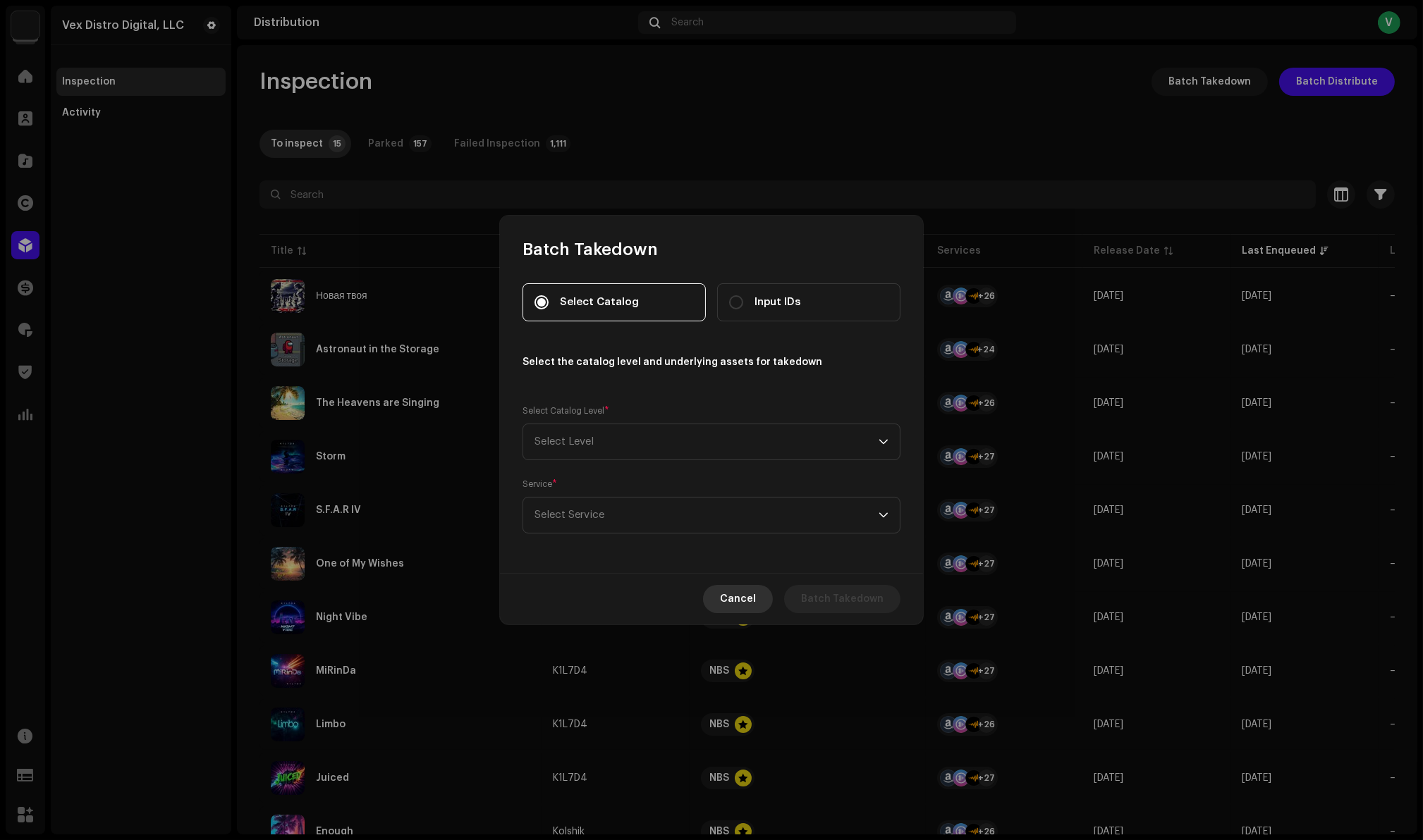
click at [735, 593] on span "Cancel" at bounding box center [737, 599] width 36 height 28
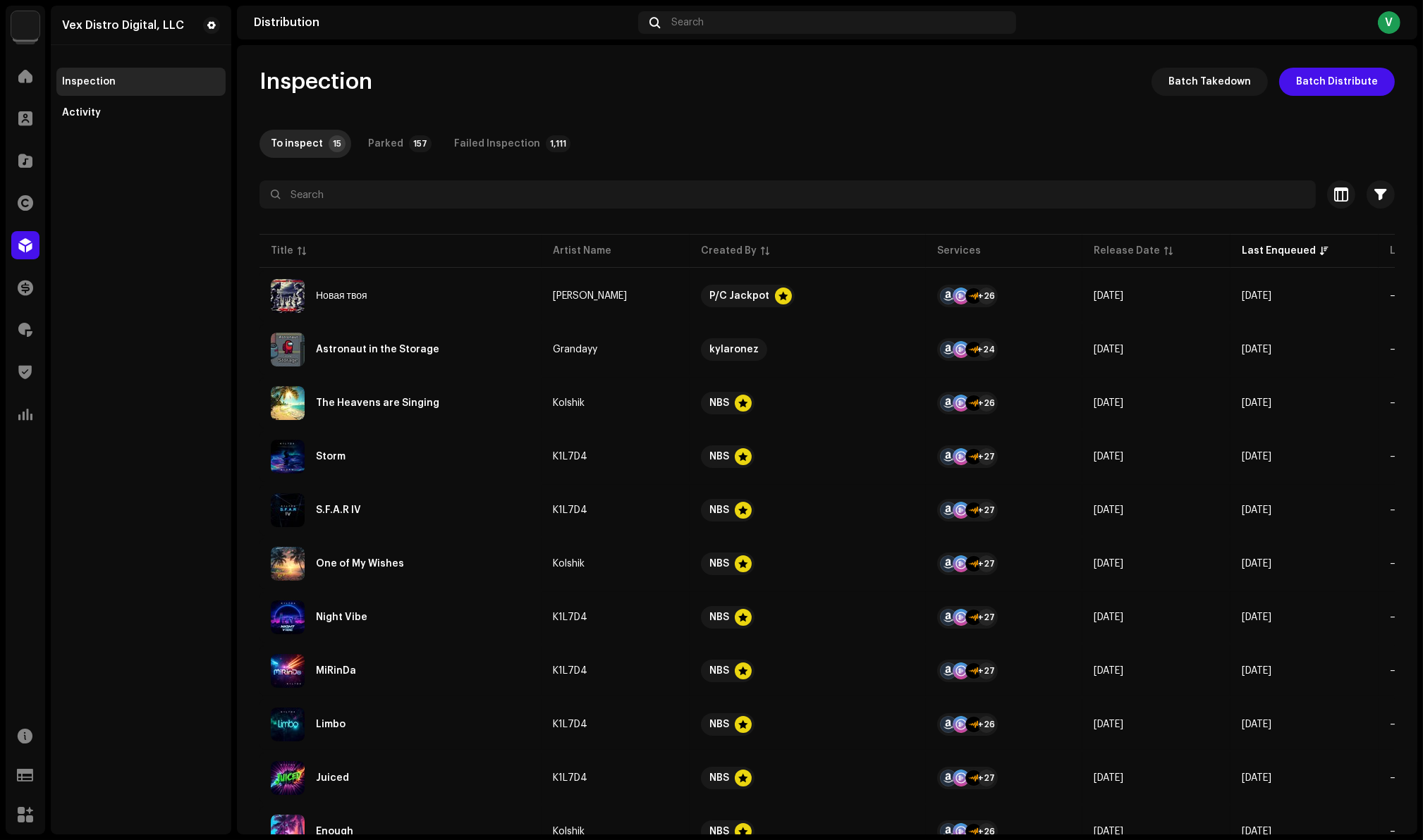
click at [706, 110] on div "Inspection Batch Takedown Batch Distribute To inspect 15 Parked 157 Failed Insp…" at bounding box center [826, 588] width 1180 height 1040
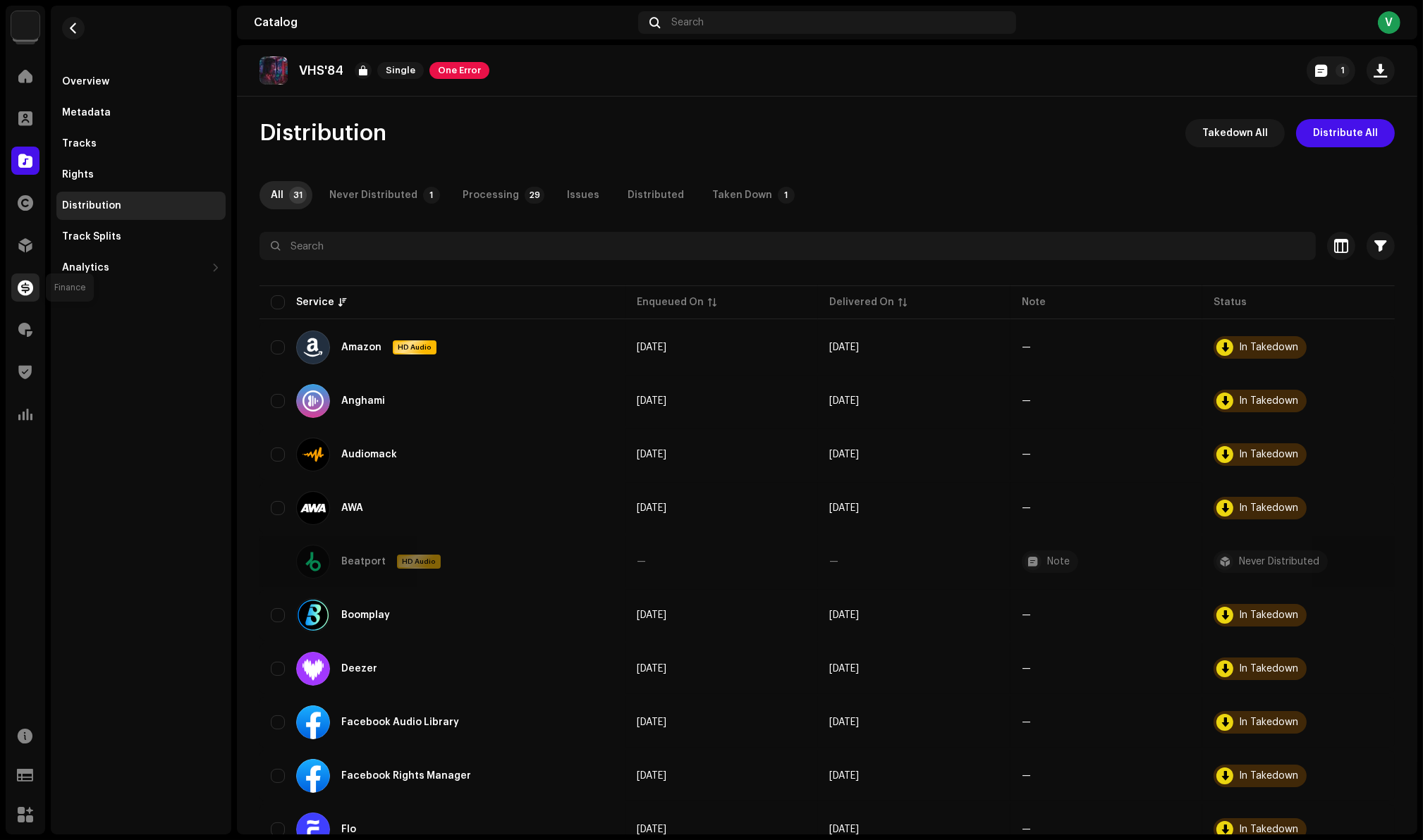
click at [32, 286] on span at bounding box center [25, 287] width 15 height 11
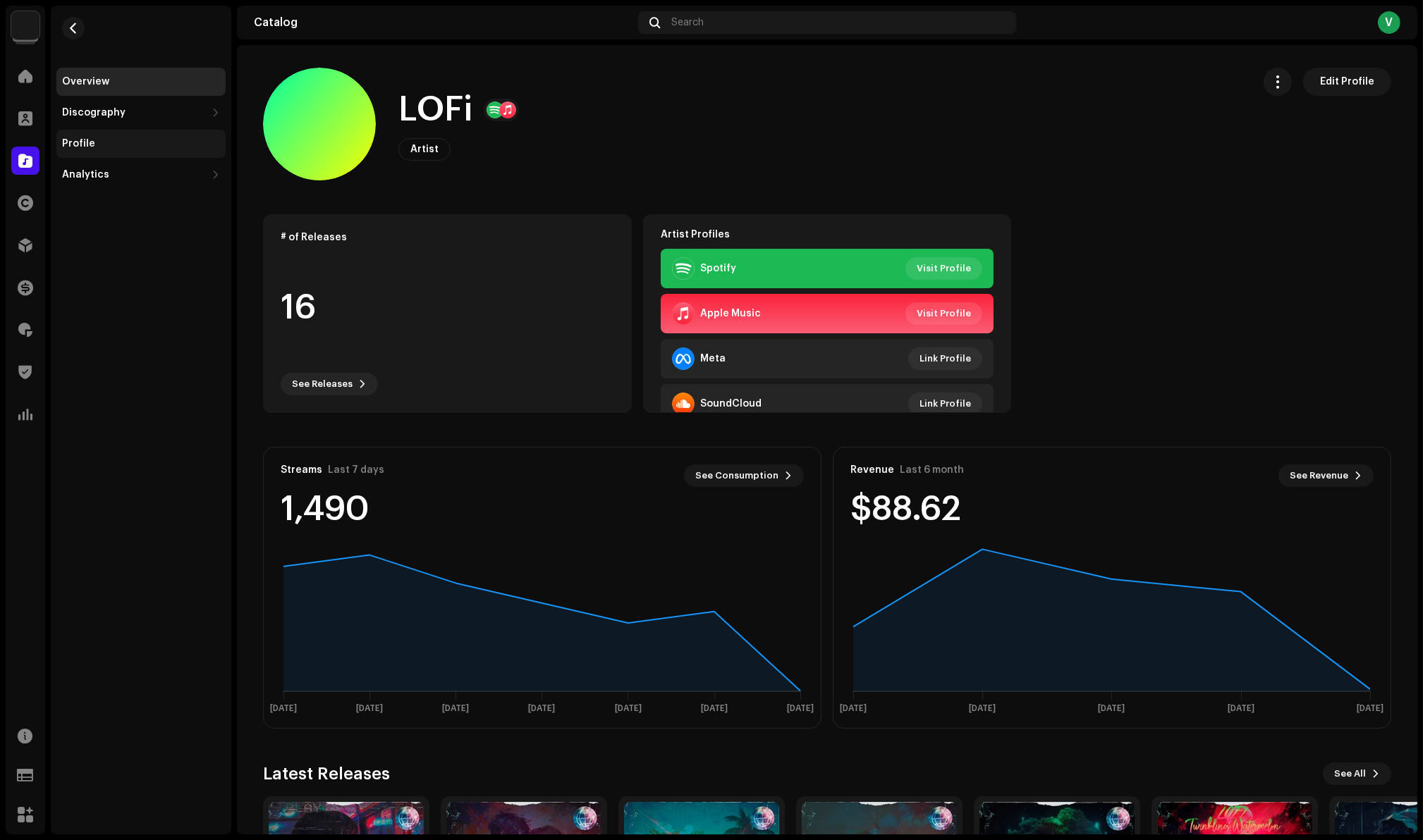
click at [76, 145] on div "Profile" at bounding box center [78, 143] width 33 height 11
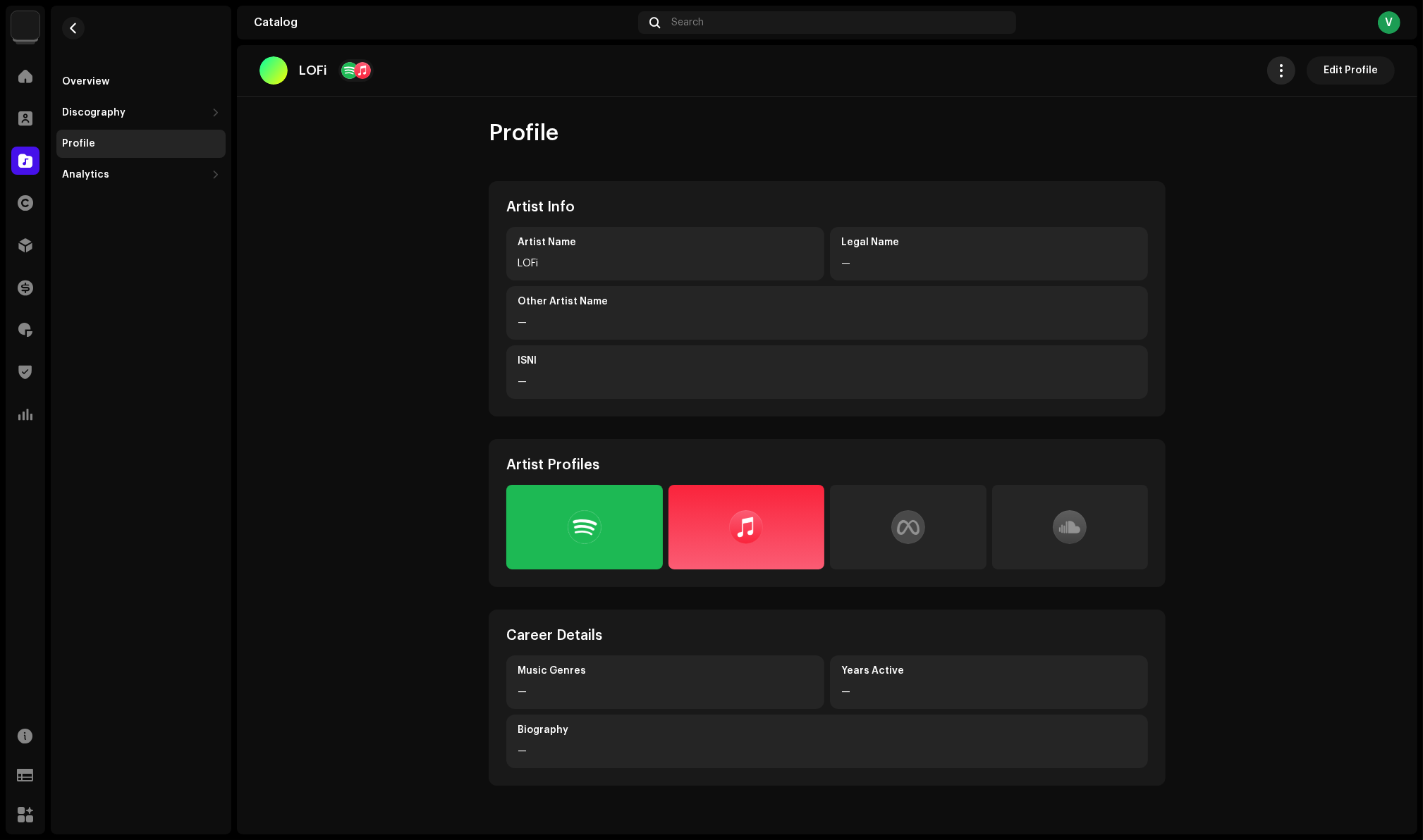
click at [1285, 76] on span "button" at bounding box center [1281, 70] width 14 height 11
click at [1342, 72] on span "Edit Profile" at bounding box center [1351, 70] width 54 height 28
click at [23, 114] on span at bounding box center [25, 118] width 14 height 11
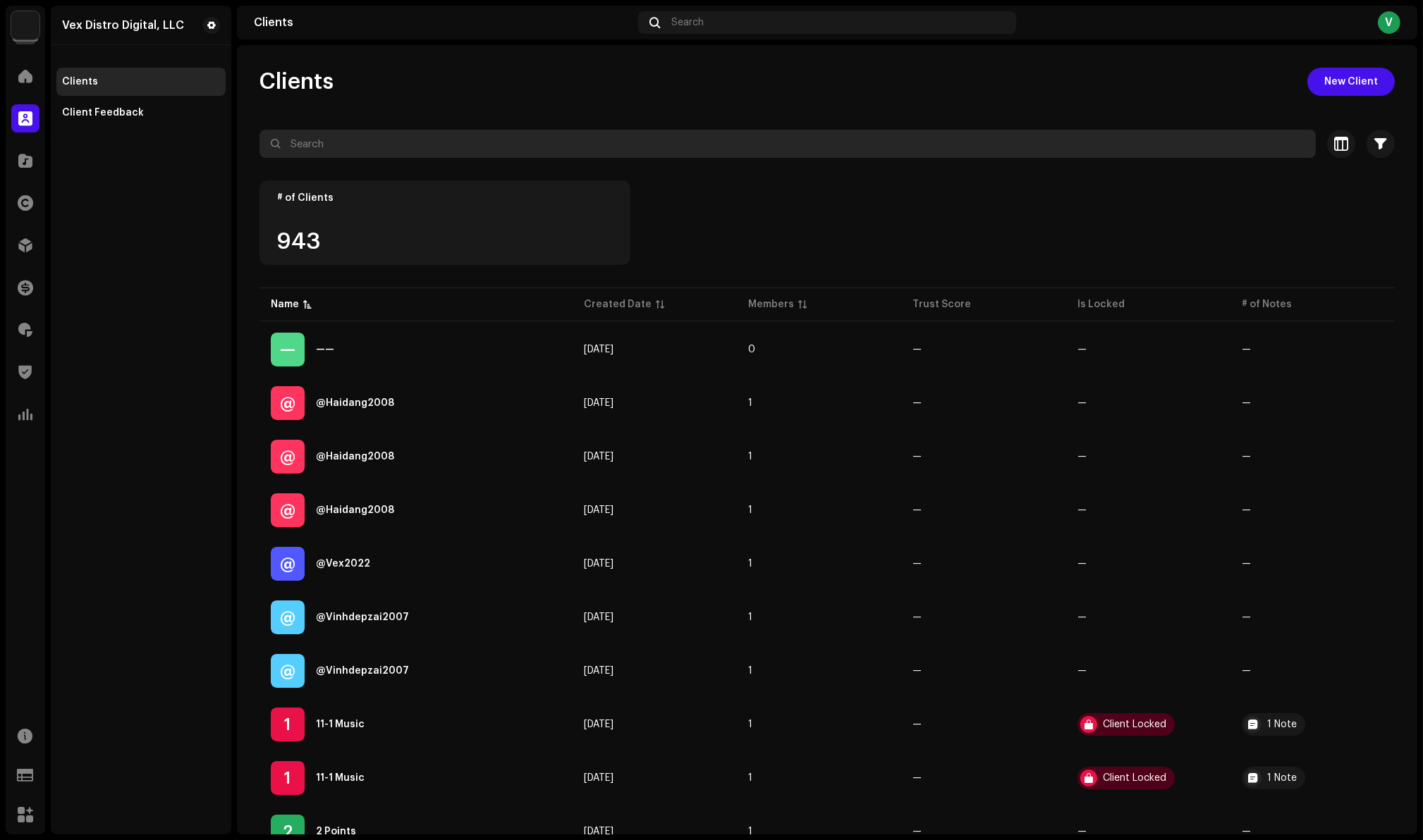
click at [385, 143] on input "text" at bounding box center [787, 143] width 1056 height 28
paste input "LOFi"
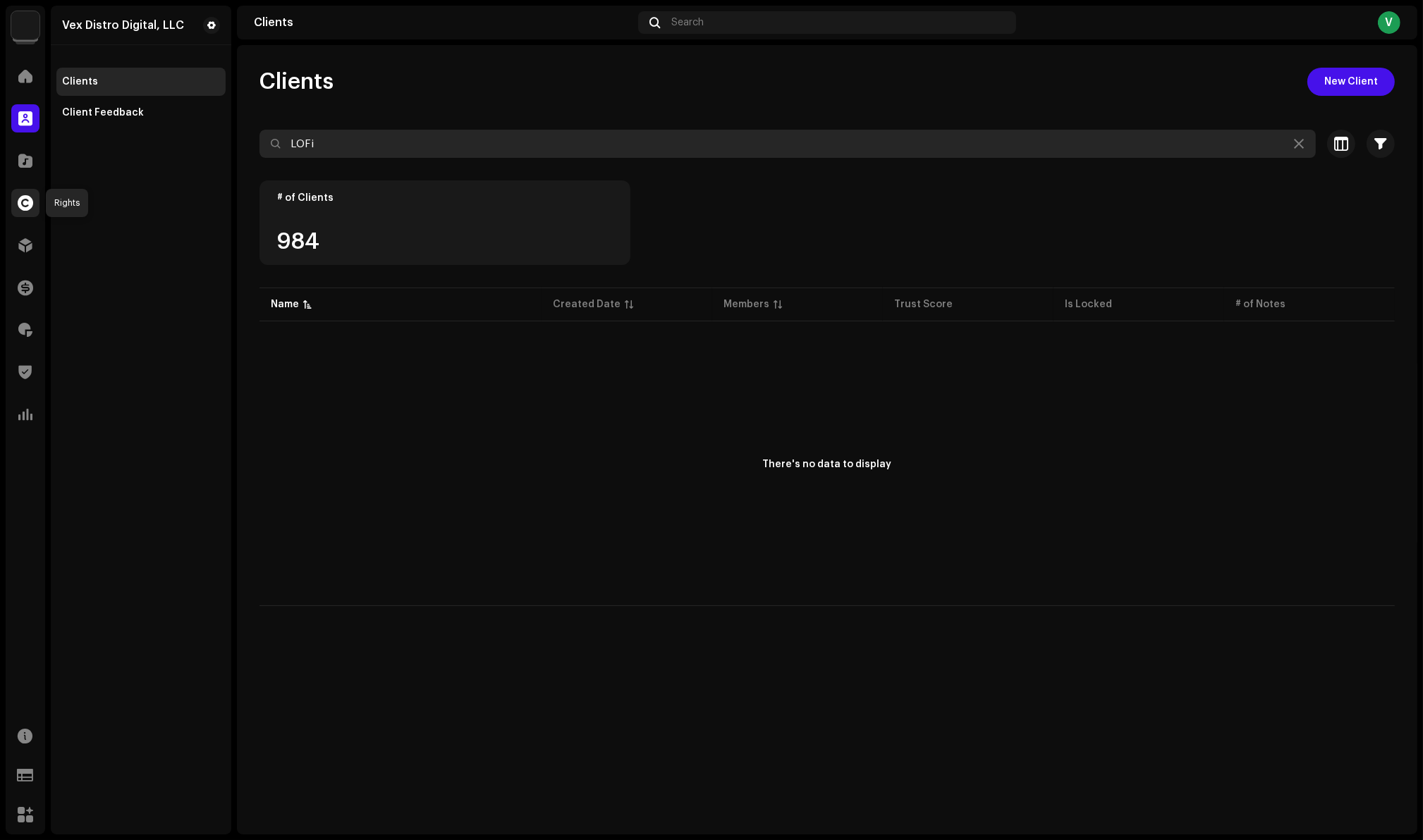
type input "LOFi"
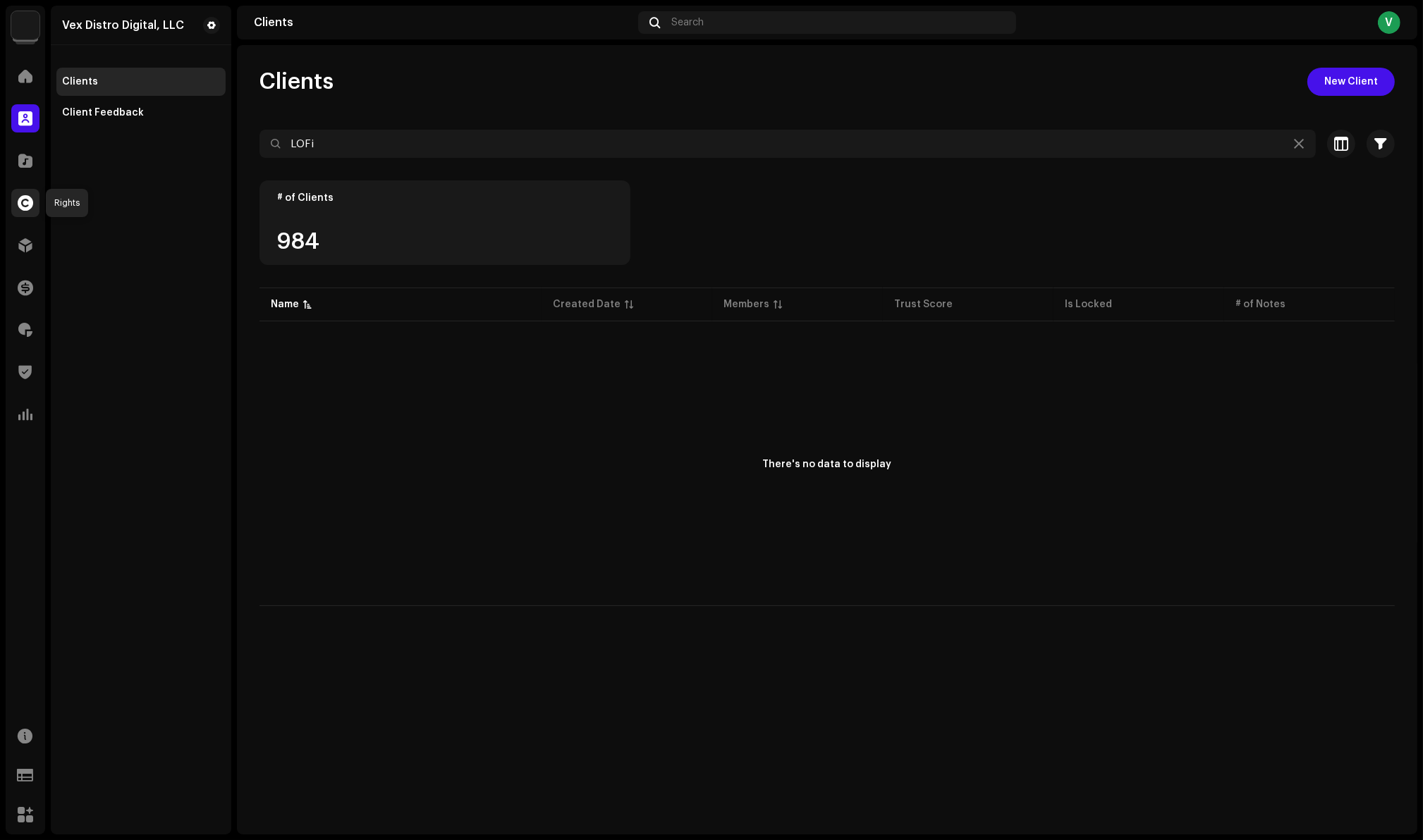
click at [27, 202] on span at bounding box center [25, 203] width 15 height 11
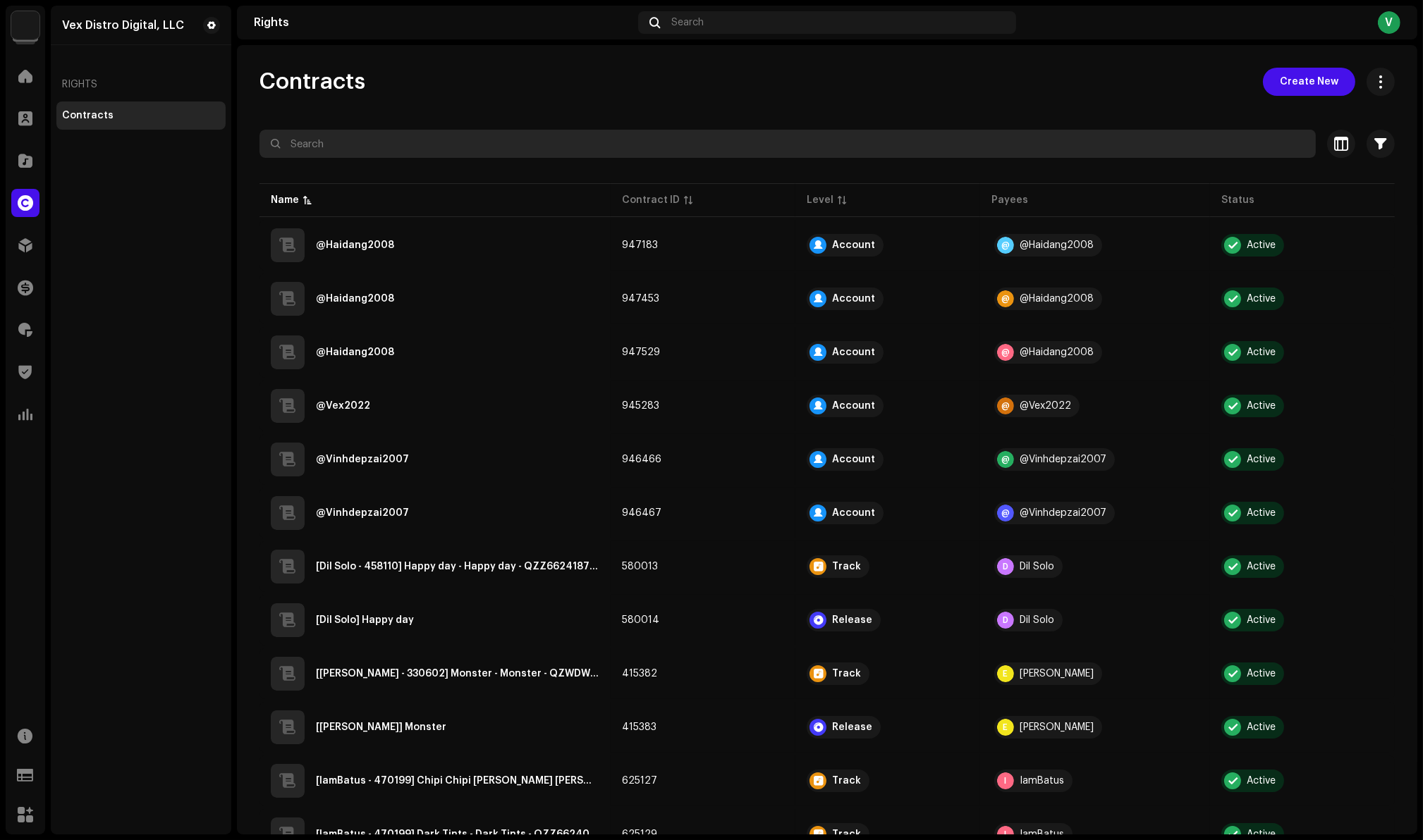
click at [349, 143] on input "text" at bounding box center [787, 143] width 1056 height 28
paste input "LOFi"
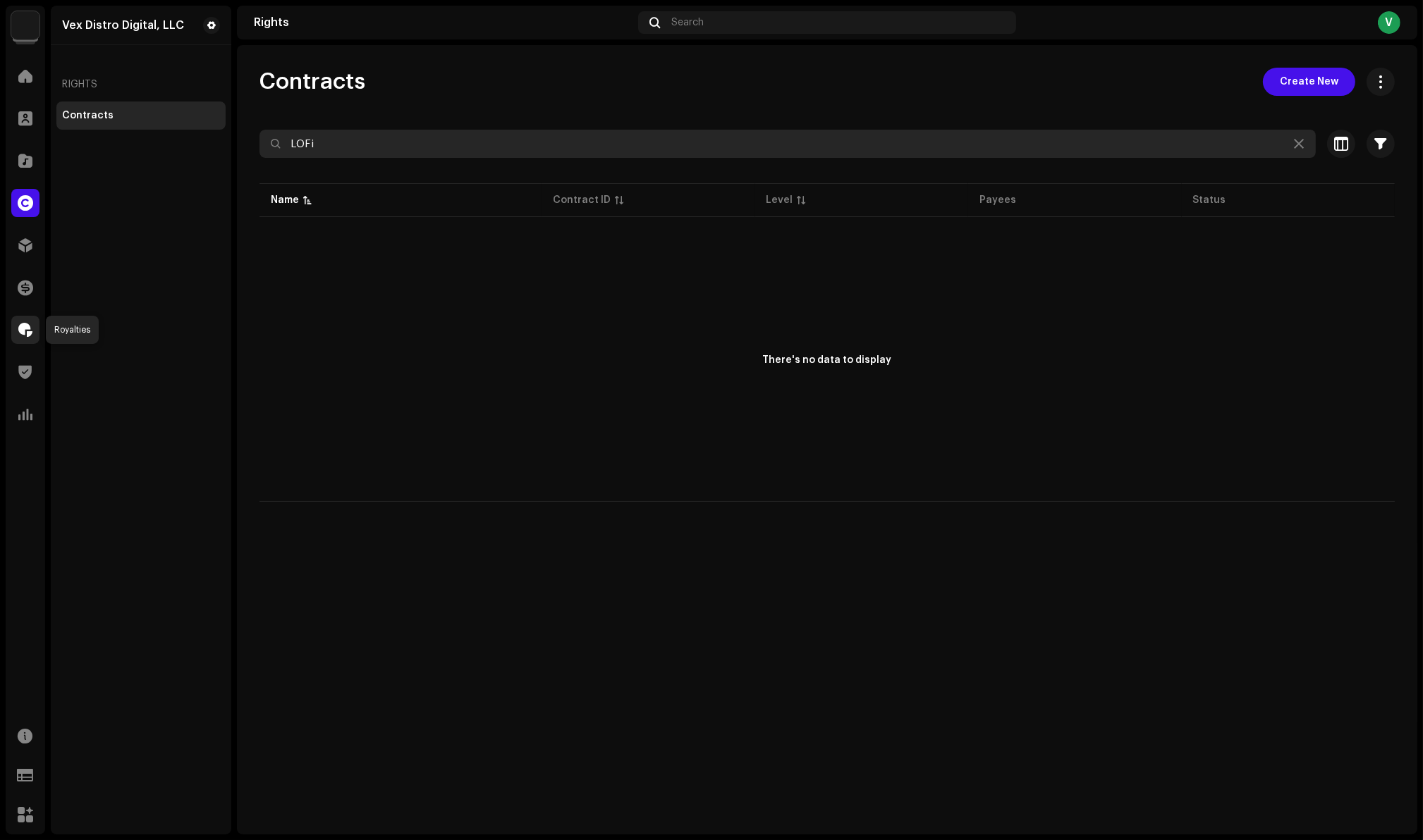
type input "LOFi"
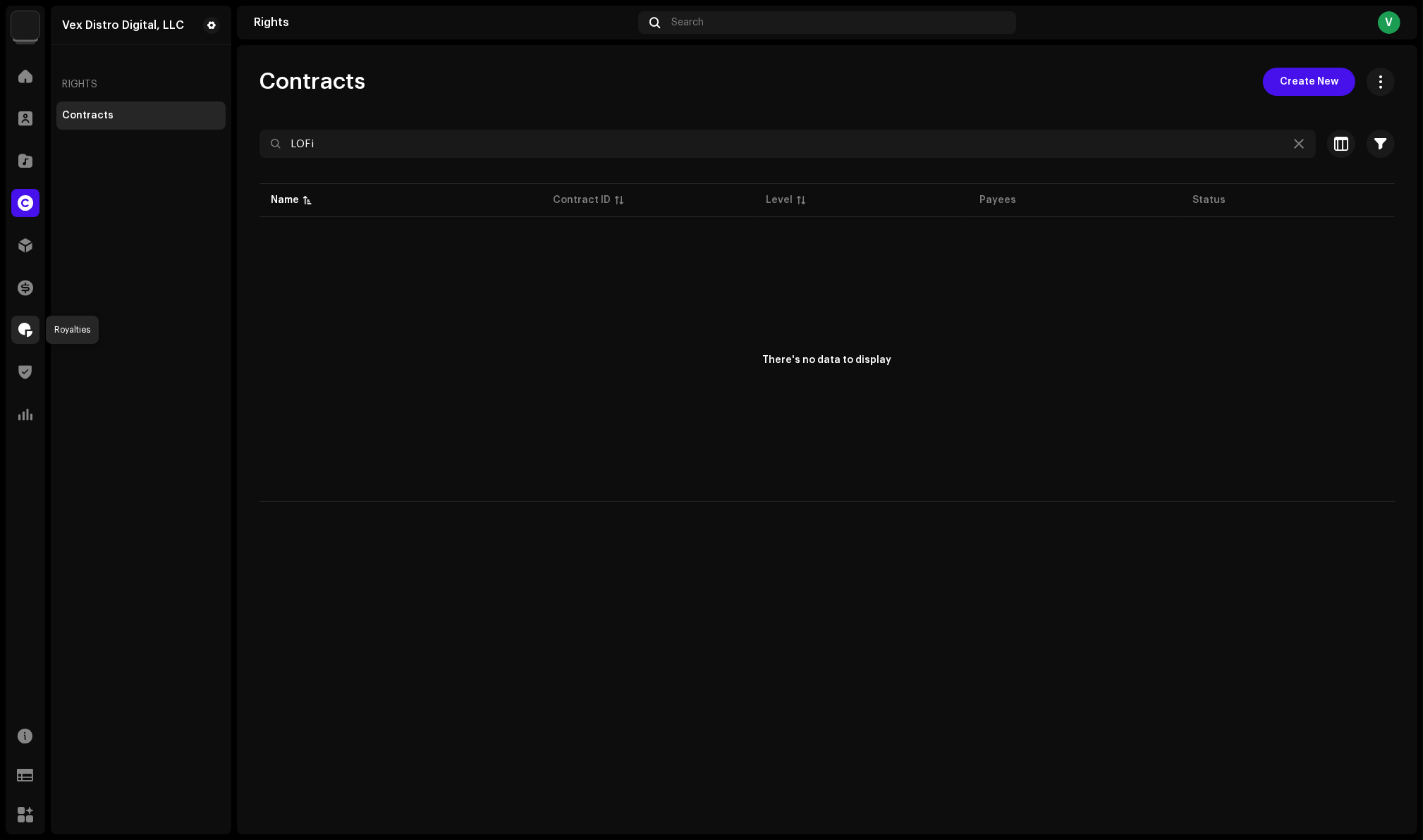
click at [24, 328] on span at bounding box center [25, 329] width 14 height 11
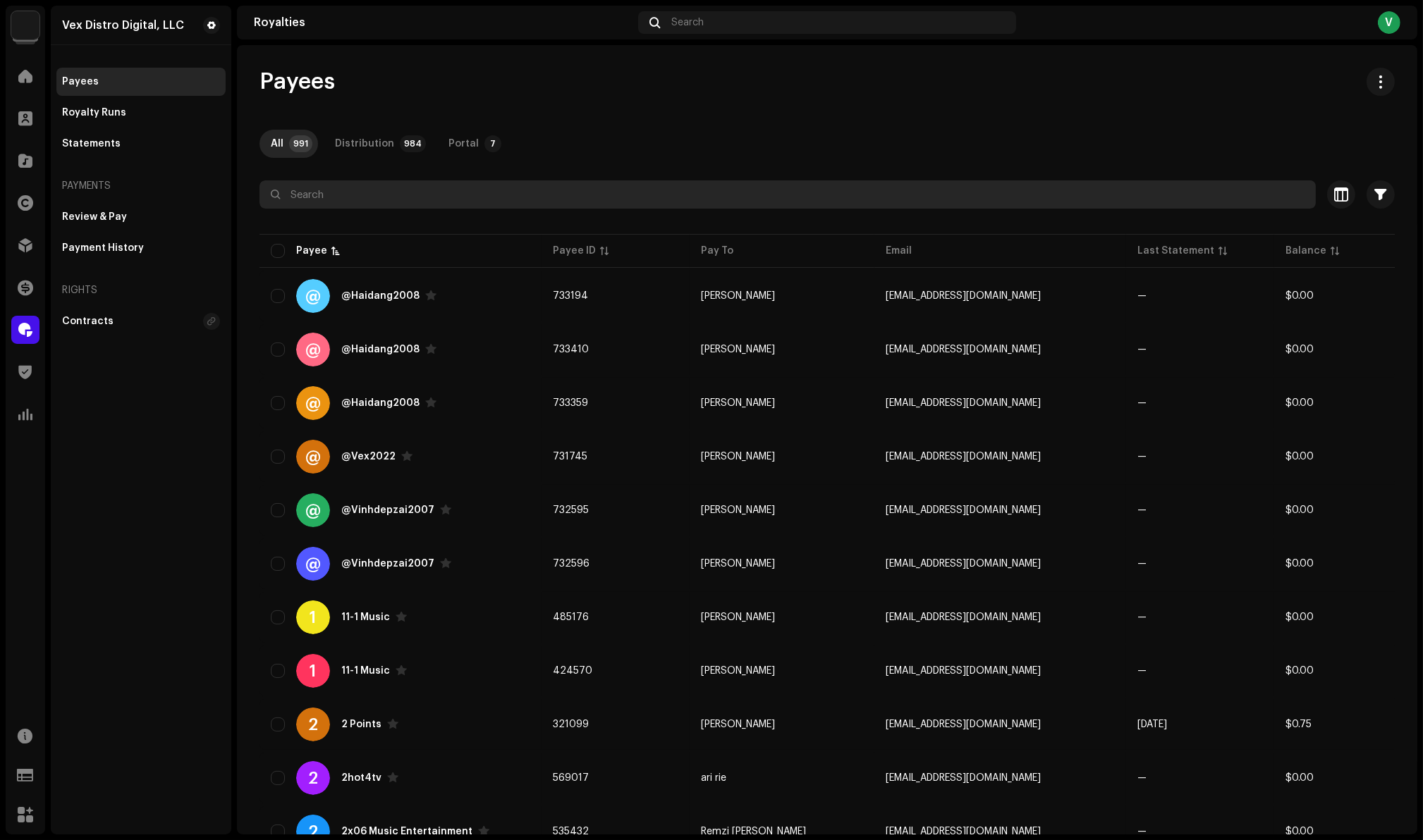
click at [331, 198] on input "text" at bounding box center [787, 194] width 1056 height 28
paste input "LOFi"
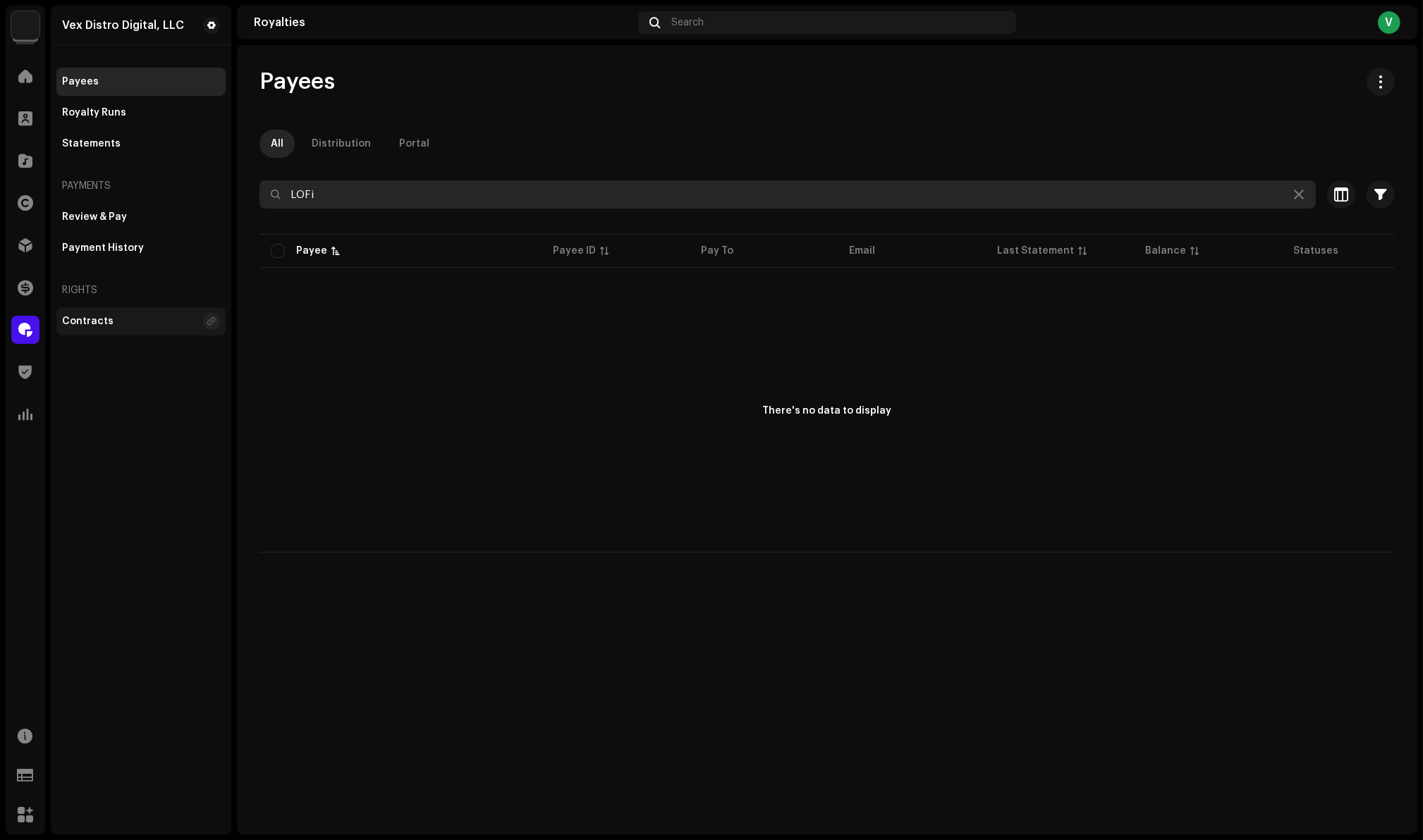
type input "LOFi"
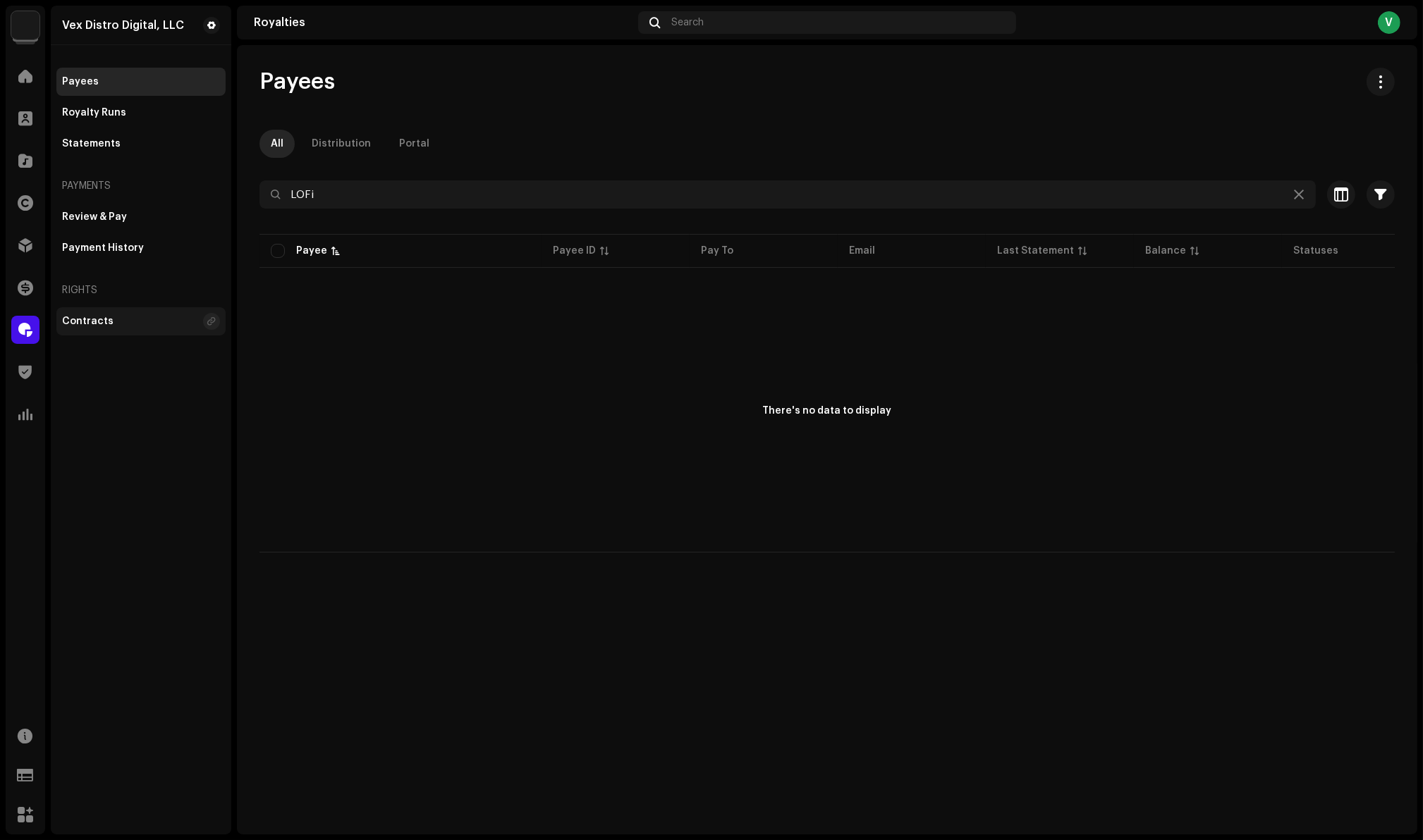
click at [98, 322] on div "Contracts" at bounding box center [87, 321] width 52 height 11
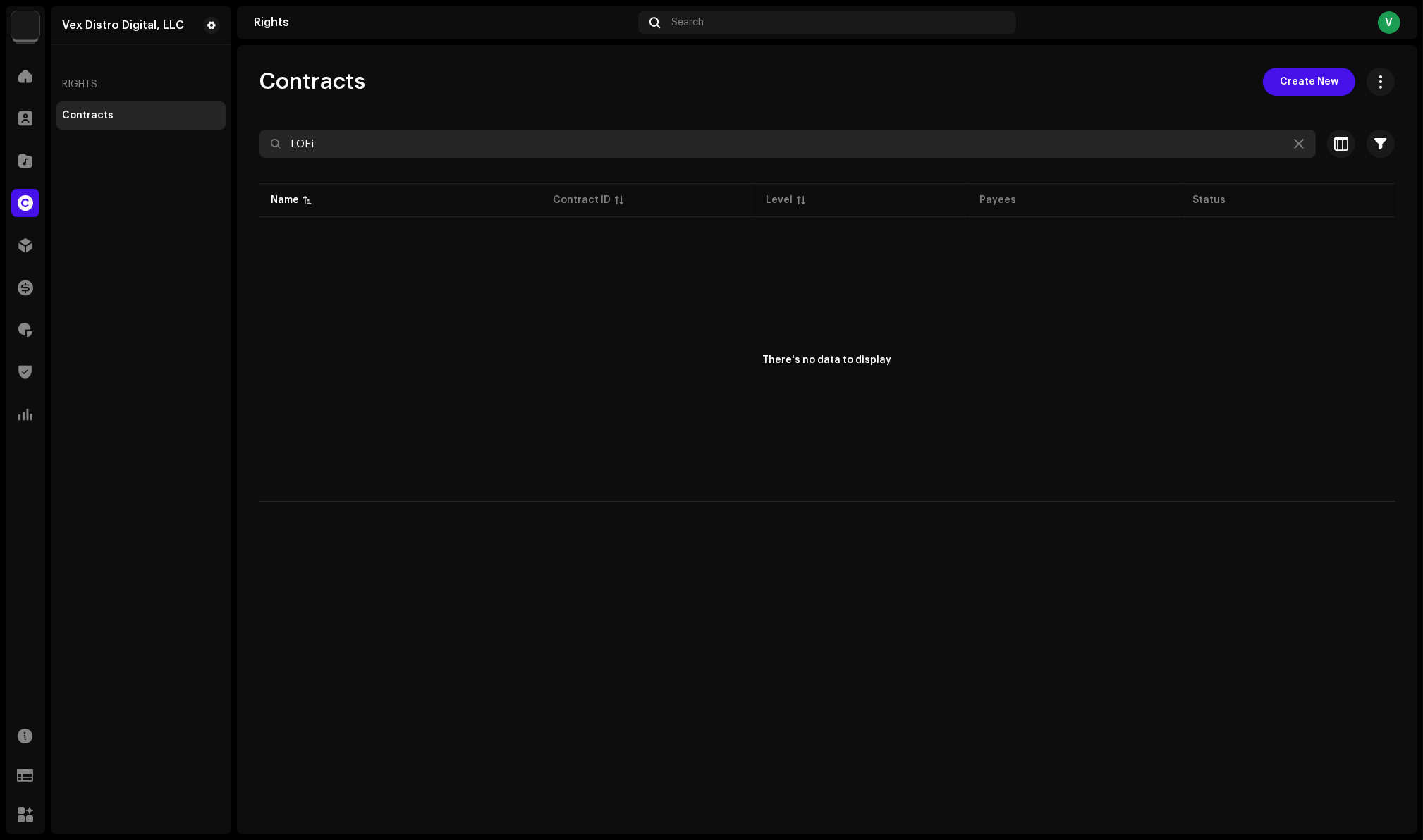
click at [333, 146] on input "LOFi" at bounding box center [787, 143] width 1056 height 28
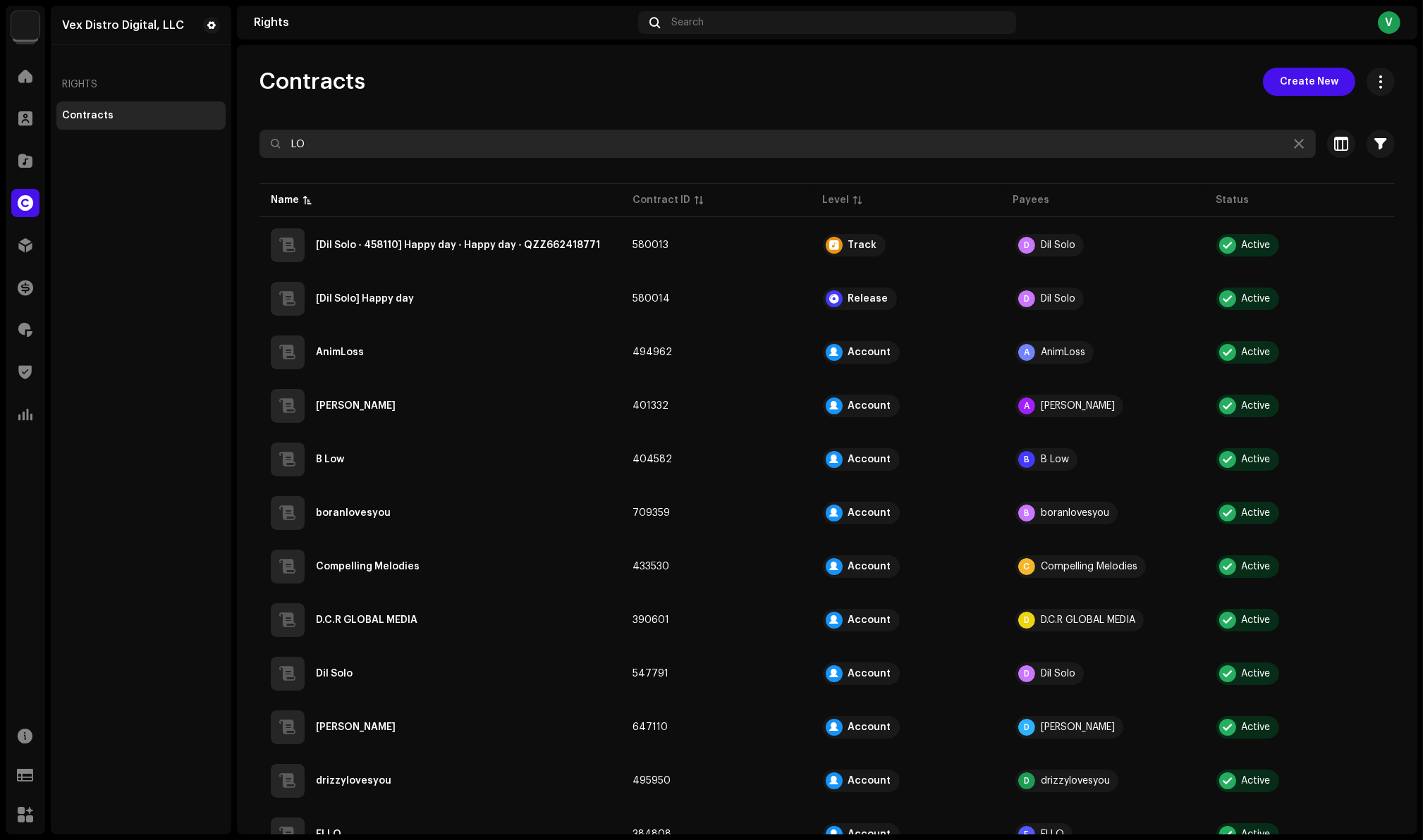
drag, startPoint x: 327, startPoint y: 143, endPoint x: 281, endPoint y: 141, distance: 46.0
click at [281, 141] on input "LO" at bounding box center [787, 143] width 1056 height 28
paste input "Fi"
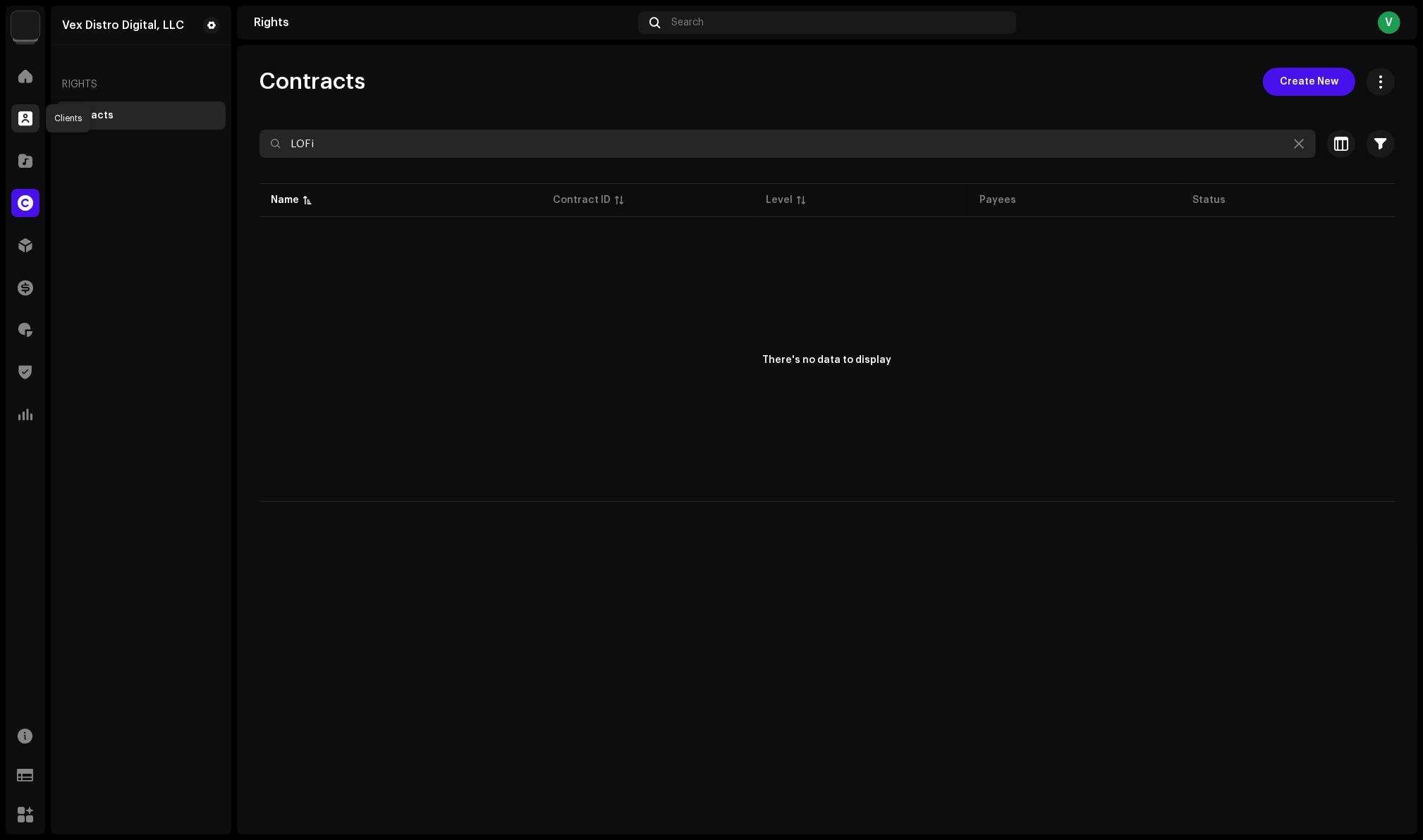
type input "LOFi"
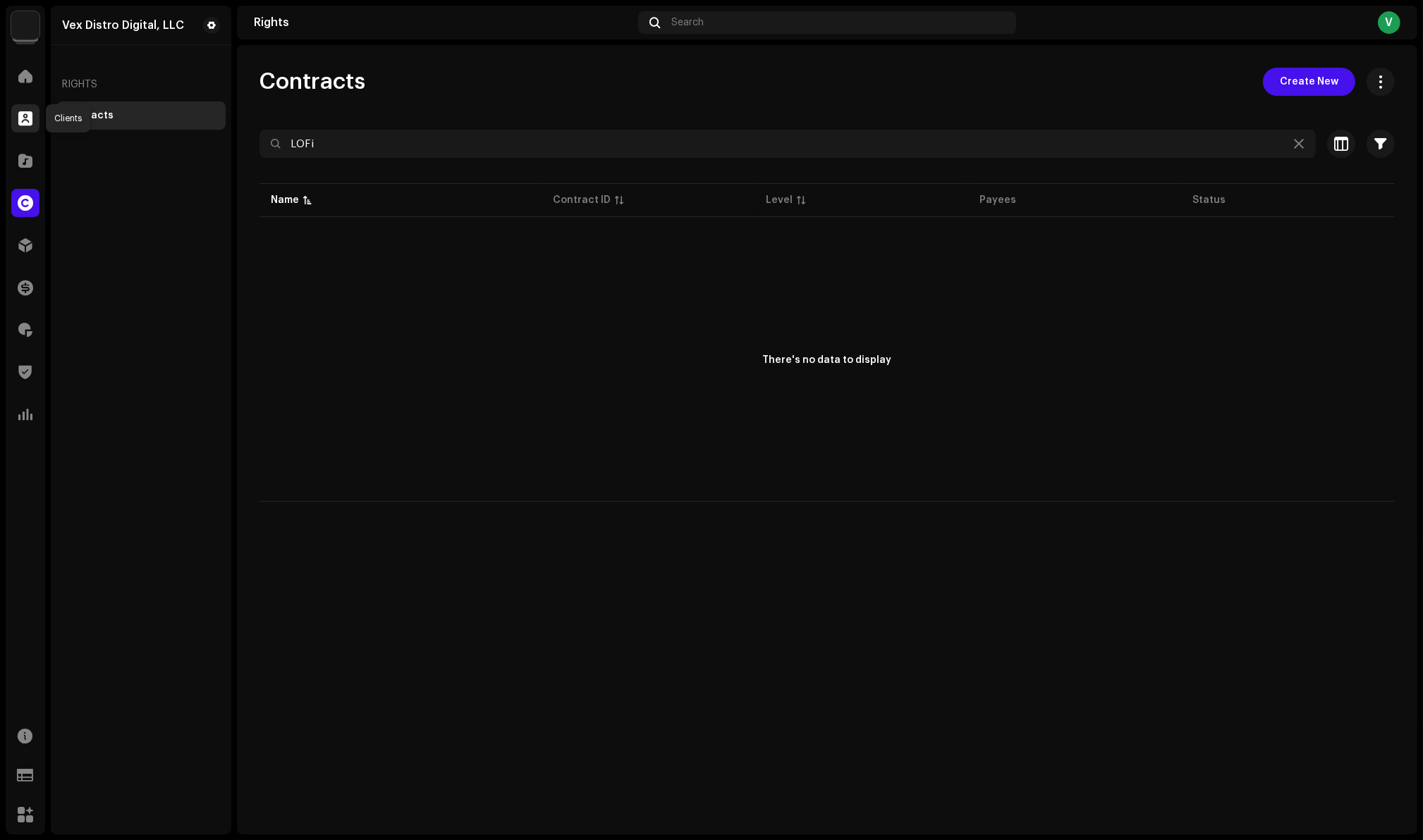
click at [26, 121] on span at bounding box center [25, 118] width 14 height 11
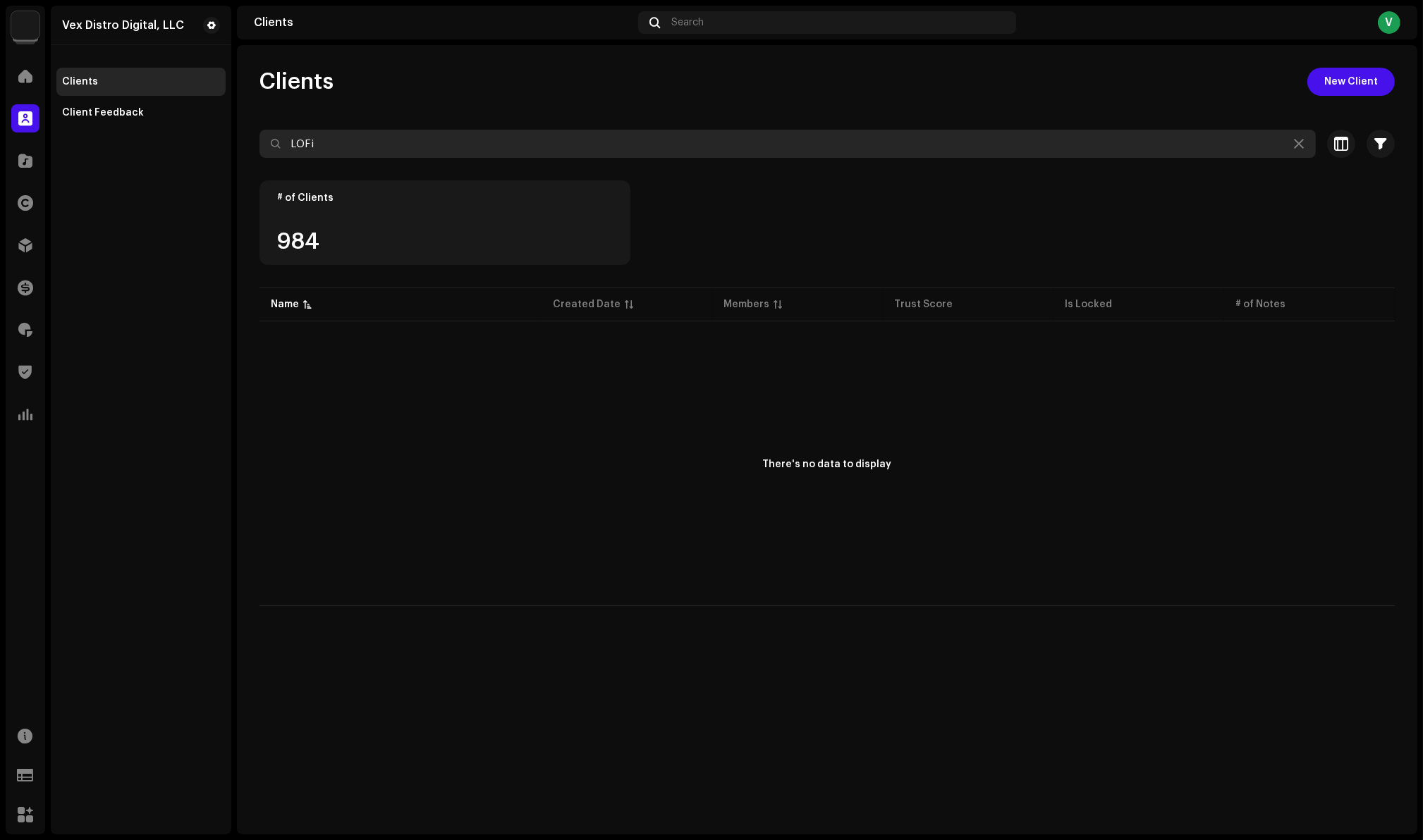
click at [350, 144] on input "LOFi" at bounding box center [787, 143] width 1056 height 28
